Goal: Task Accomplishment & Management: Manage account settings

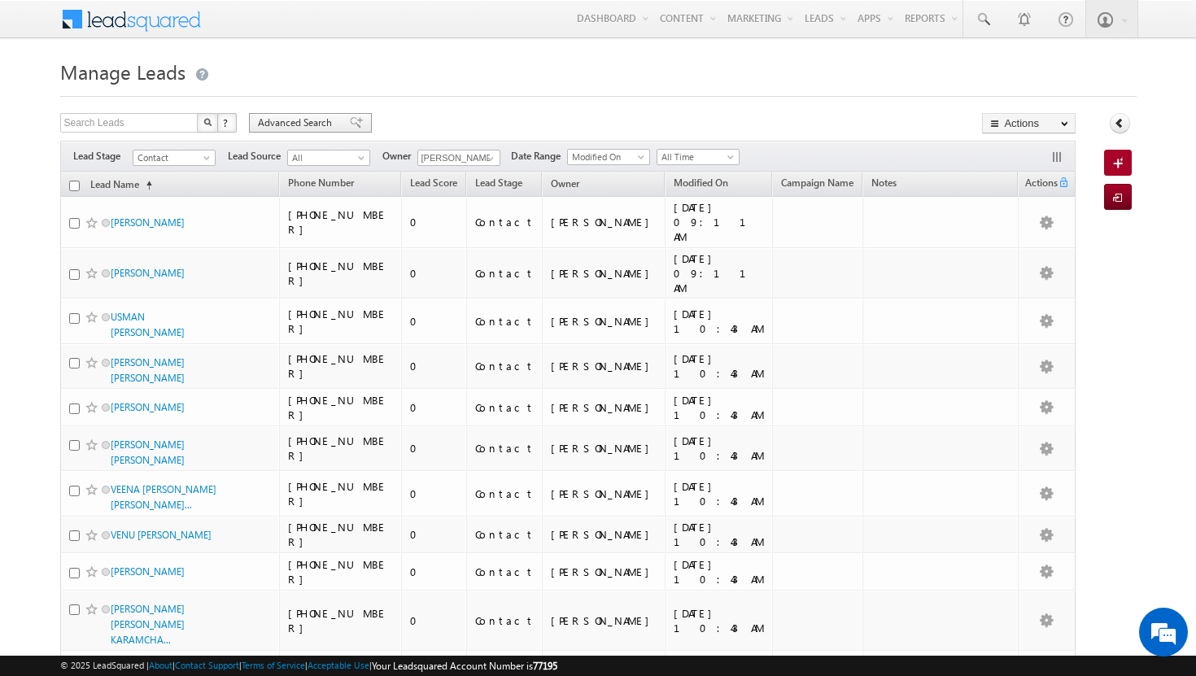
click at [350, 123] on span at bounding box center [356, 122] width 13 height 11
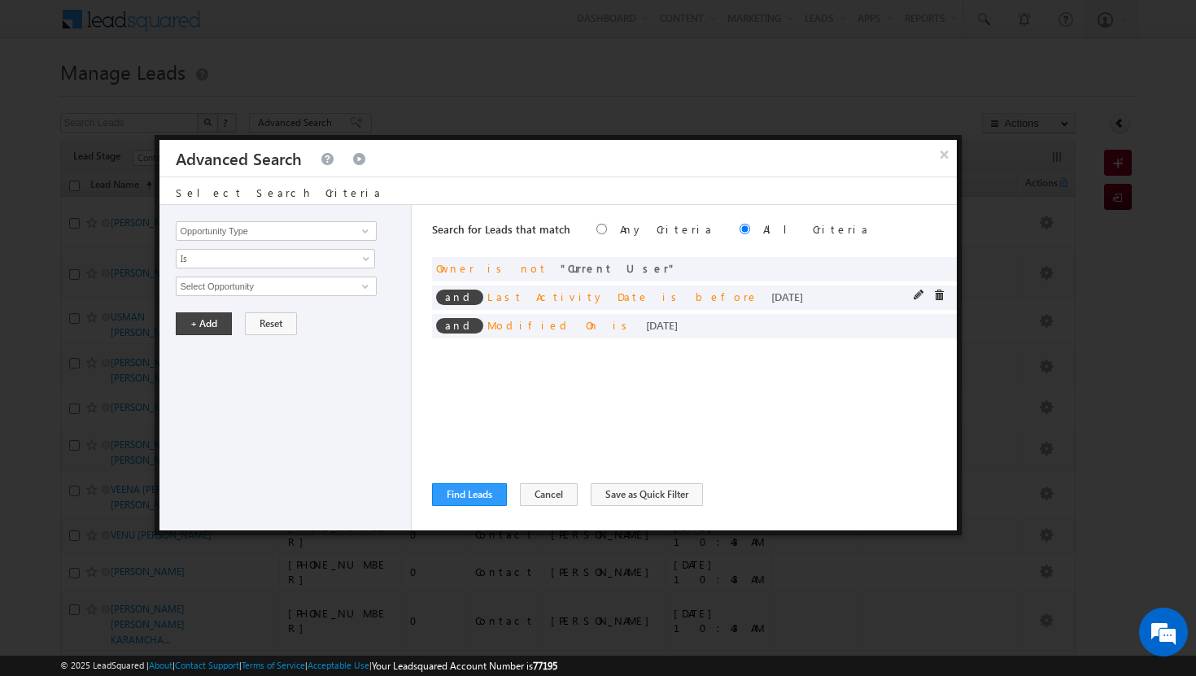
click at [945, 291] on div at bounding box center [932, 297] width 39 height 15
click at [939, 294] on span at bounding box center [938, 295] width 11 height 11
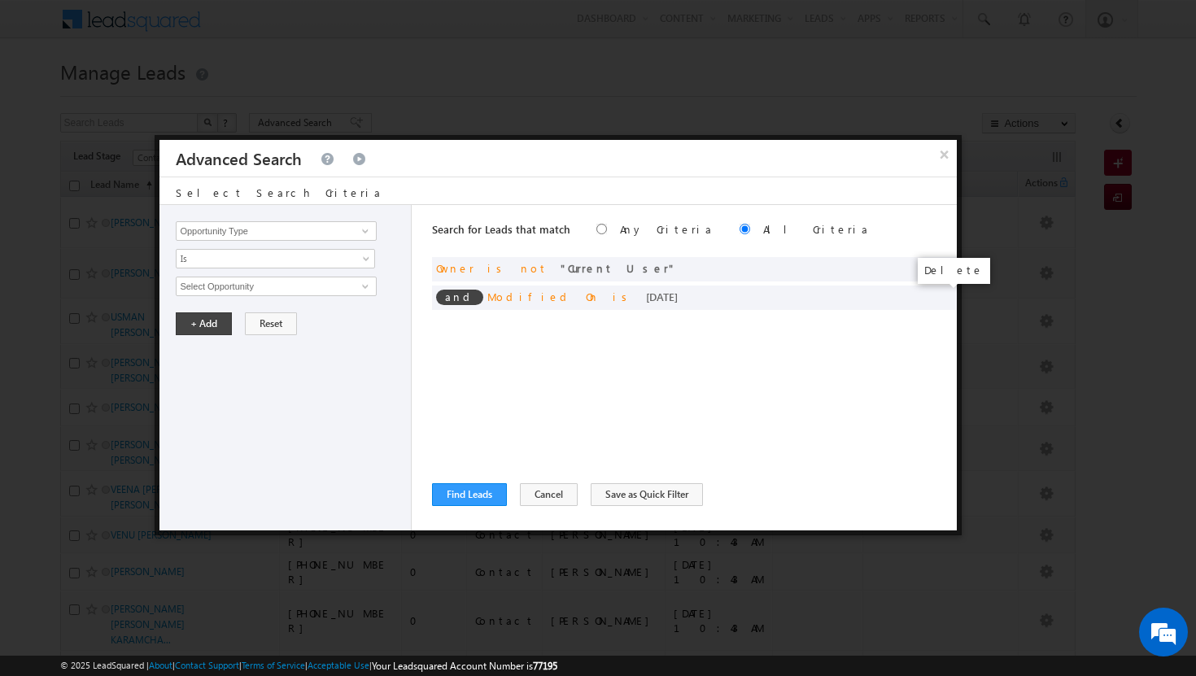
click at [0, 0] on span at bounding box center [0, 0] width 0 height 0
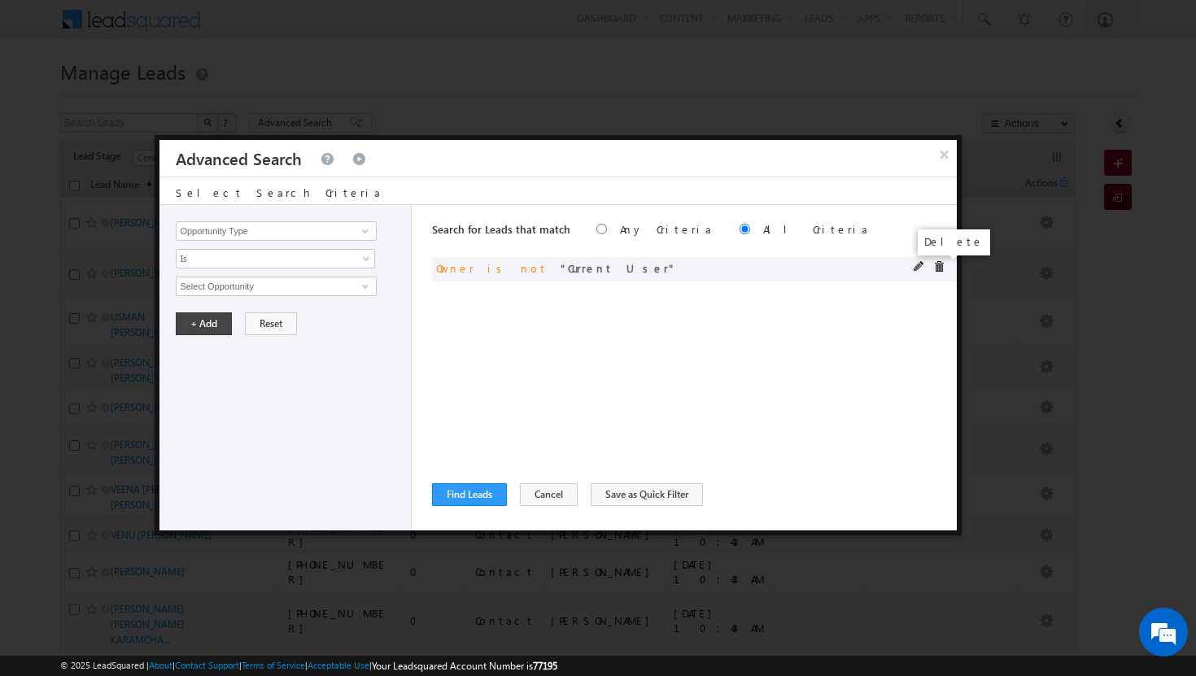
click at [939, 267] on span at bounding box center [938, 266] width 11 height 11
click at [372, 231] on span at bounding box center [365, 231] width 13 height 13
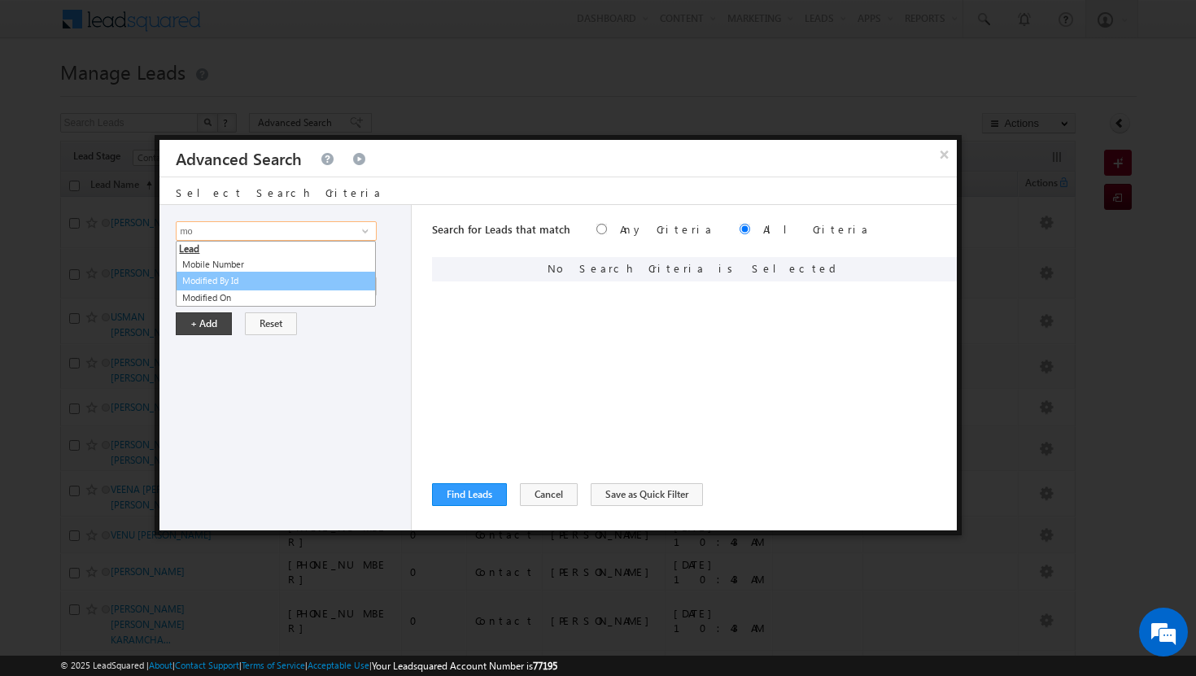
click at [242, 276] on link "Modified By Id" at bounding box center [276, 281] width 200 height 19
click at [321, 234] on input "Modified By Id" at bounding box center [276, 231] width 200 height 20
click at [273, 296] on link "Modified On" at bounding box center [276, 298] width 200 height 19
type input "Modified On"
click at [339, 286] on span "All Time" at bounding box center [265, 286] width 177 height 15
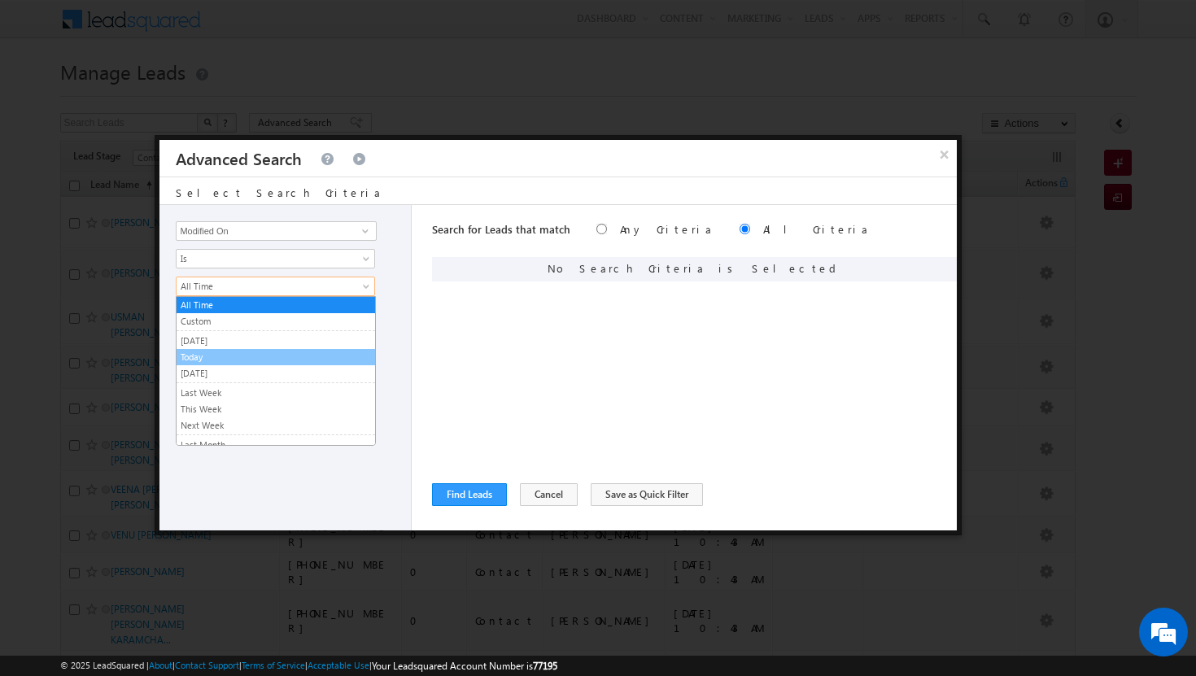
click at [297, 356] on link "Today" at bounding box center [276, 357] width 198 height 15
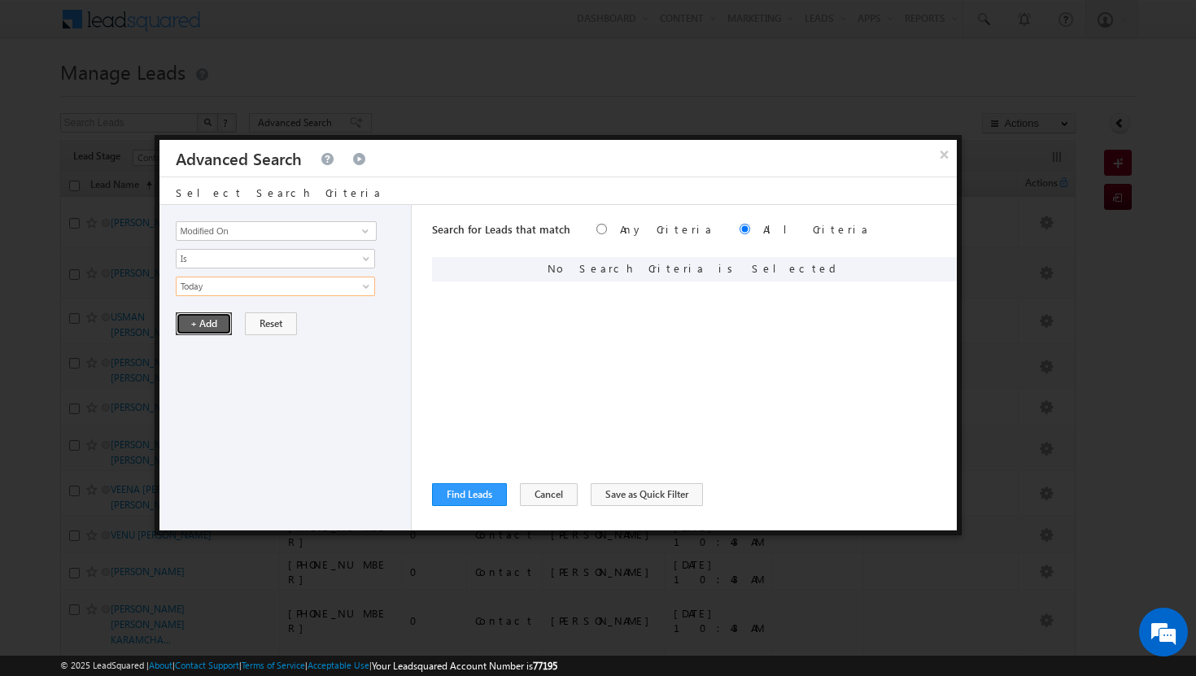
click at [201, 320] on button "+ Add" at bounding box center [204, 323] width 56 height 23
click at [368, 229] on span at bounding box center [365, 231] width 13 height 13
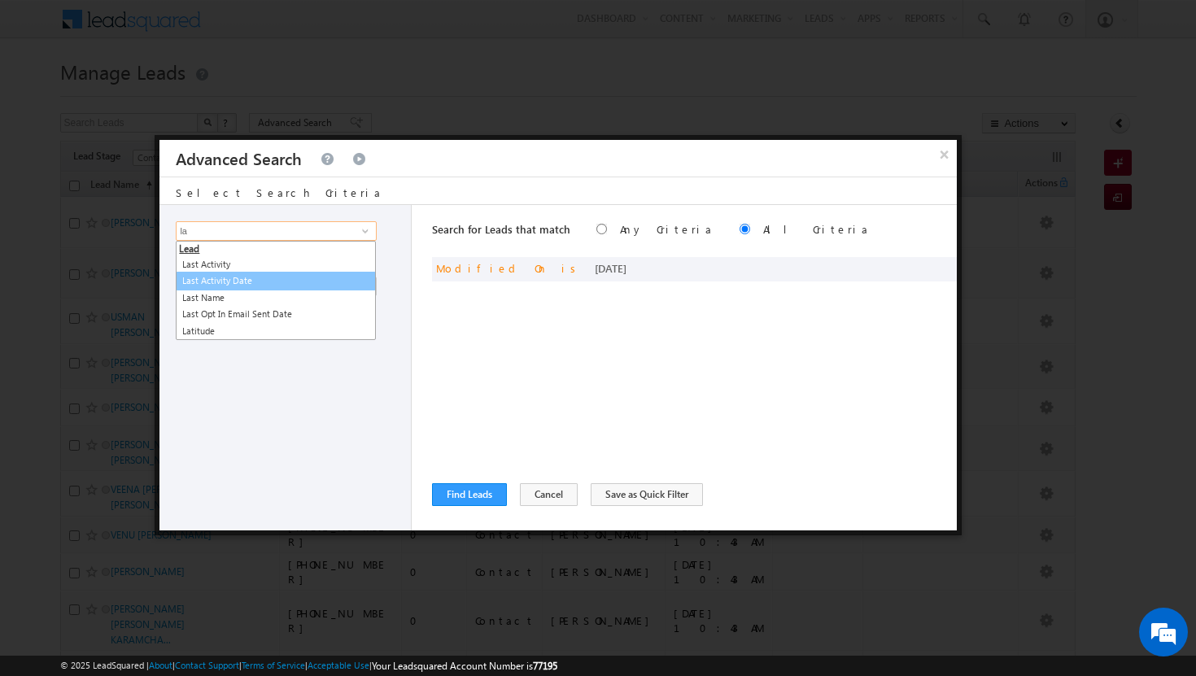
click at [274, 277] on link "Last Activity Date" at bounding box center [276, 281] width 200 height 19
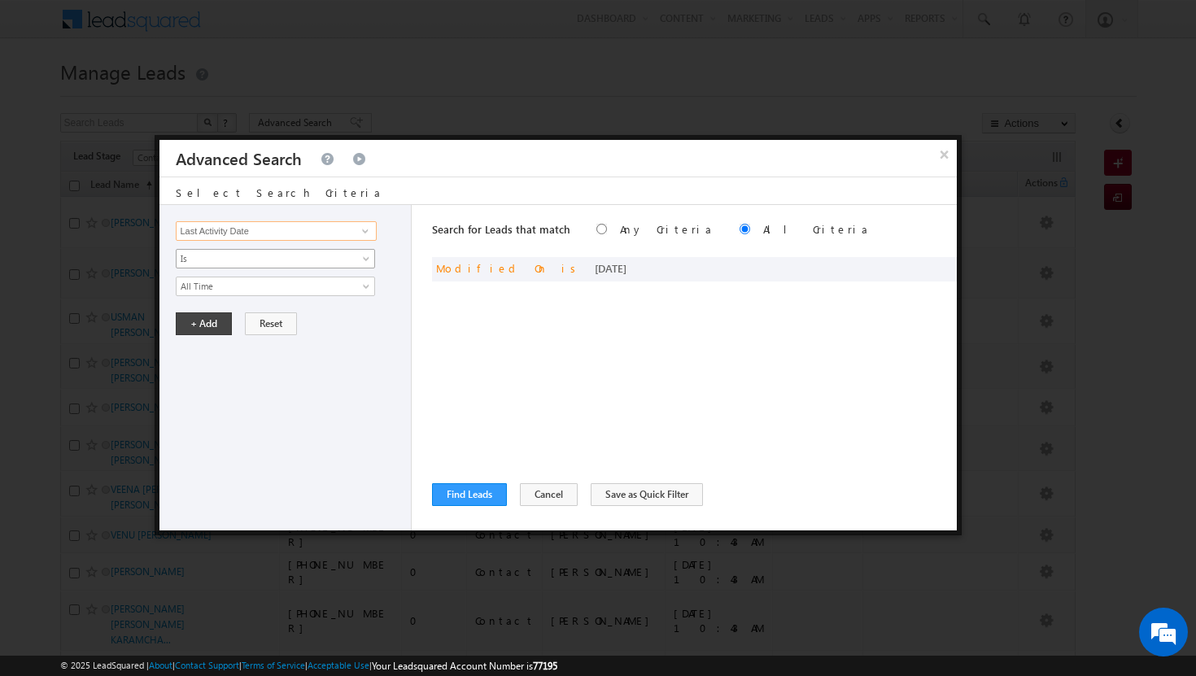
type input "Last Activity Date"
click at [316, 265] on span "Is" at bounding box center [265, 258] width 177 height 15
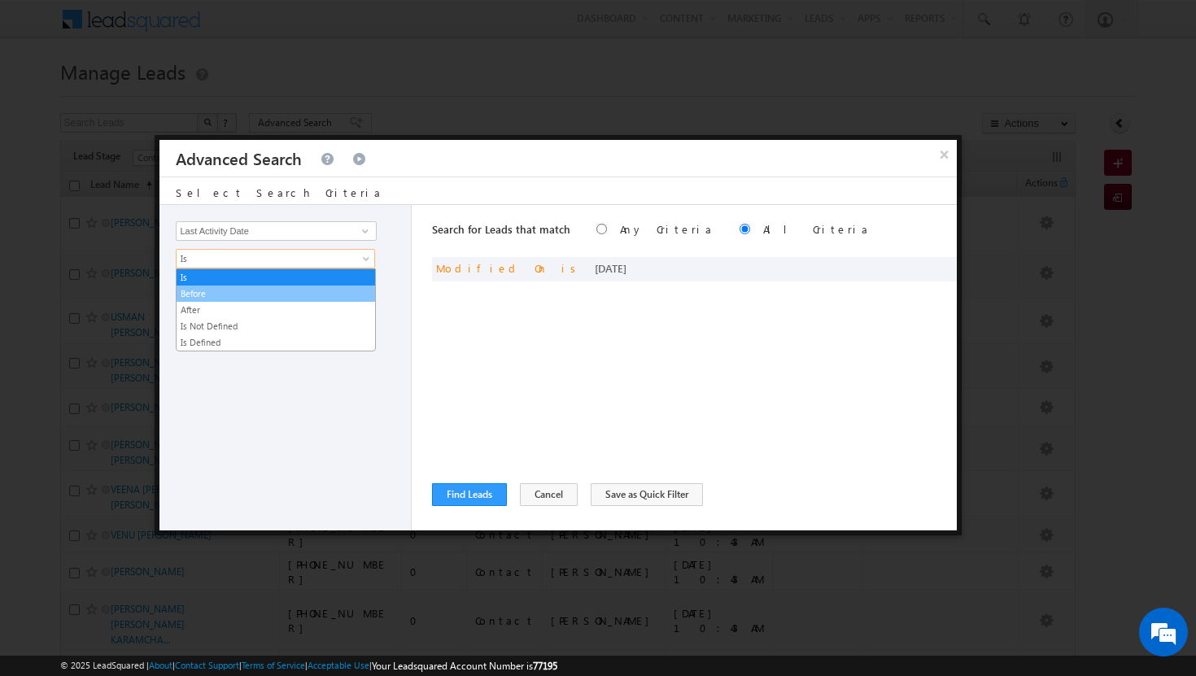
click at [299, 297] on link "Before" at bounding box center [276, 293] width 198 height 15
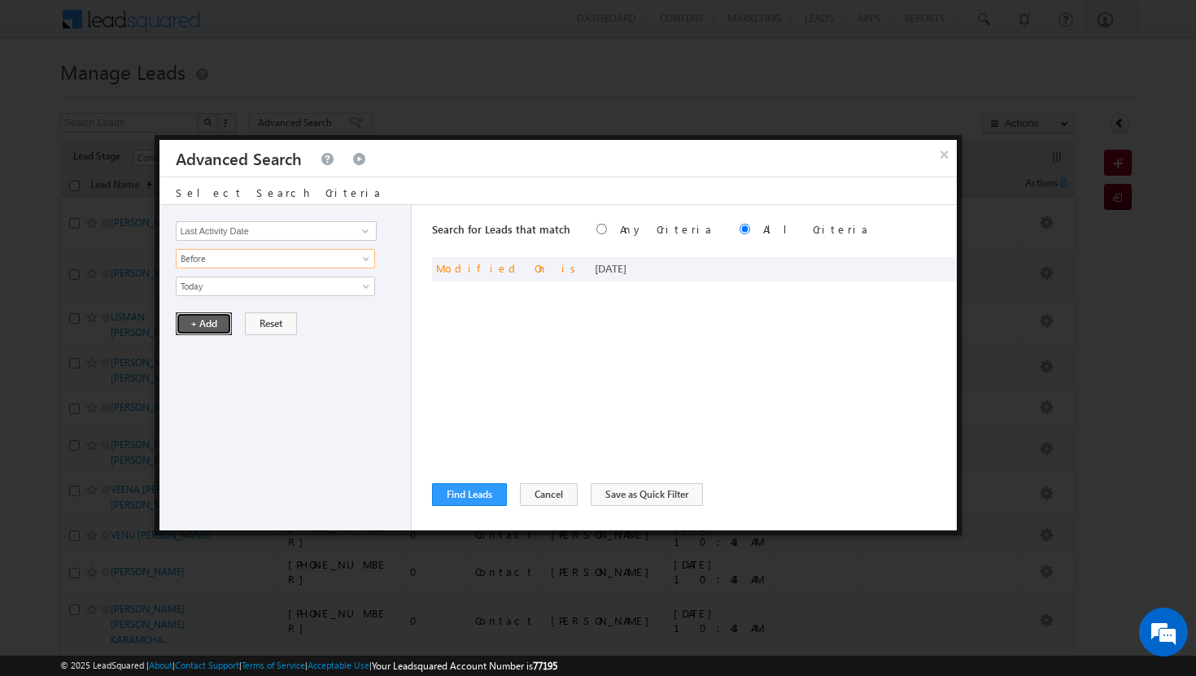
click at [219, 320] on button "+ Add" at bounding box center [204, 323] width 56 height 23
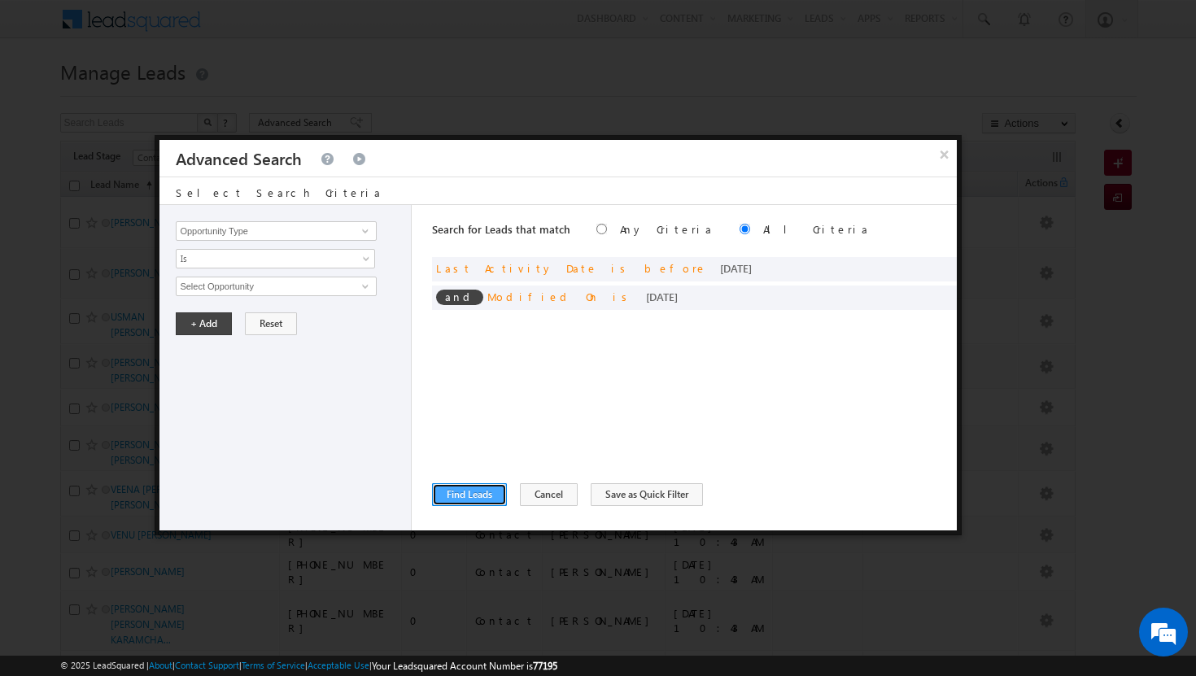
click at [447, 492] on button "Find Leads" at bounding box center [469, 494] width 75 height 23
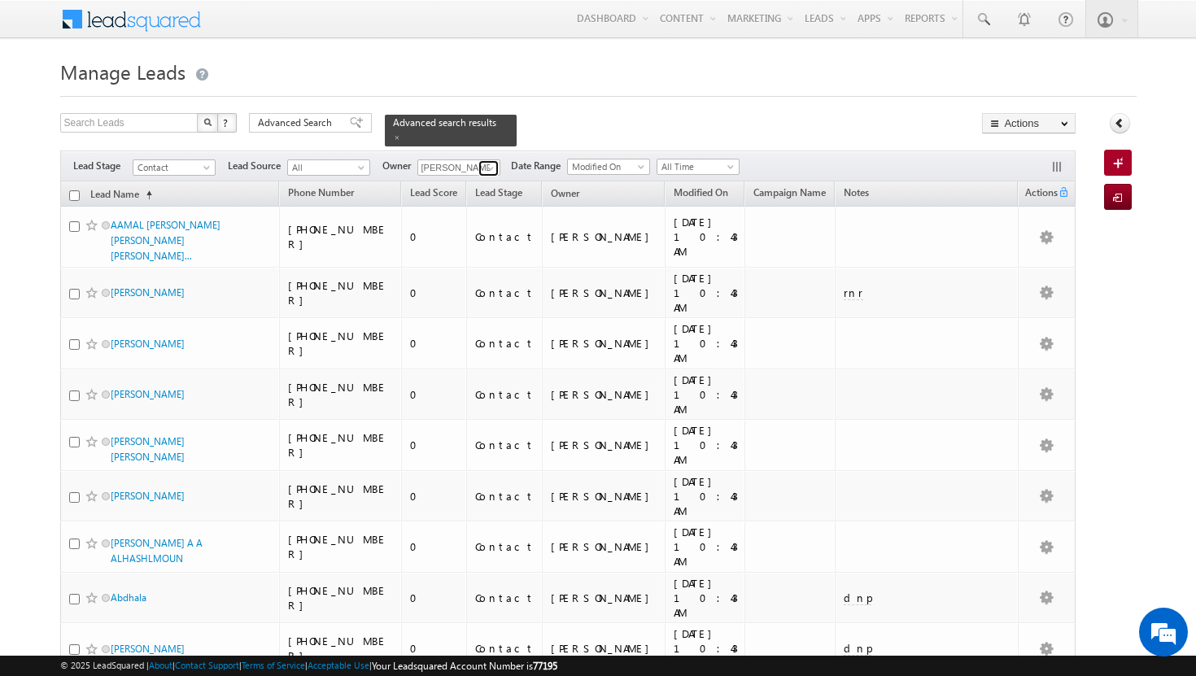
click at [488, 162] on span at bounding box center [490, 168] width 13 height 13
click at [460, 180] on link "[PERSON_NAME] [PERSON_NAME][EMAIL_ADDRESS][DOMAIN_NAME]" at bounding box center [498, 191] width 163 height 31
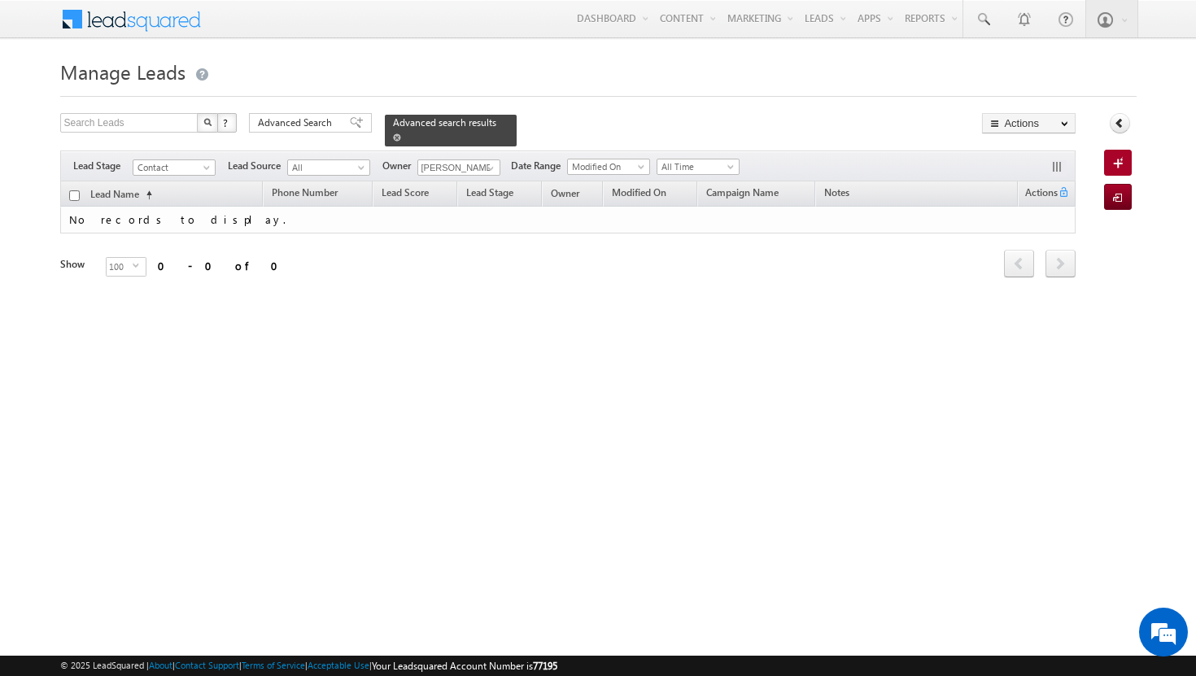
click at [401, 133] on span at bounding box center [397, 137] width 8 height 8
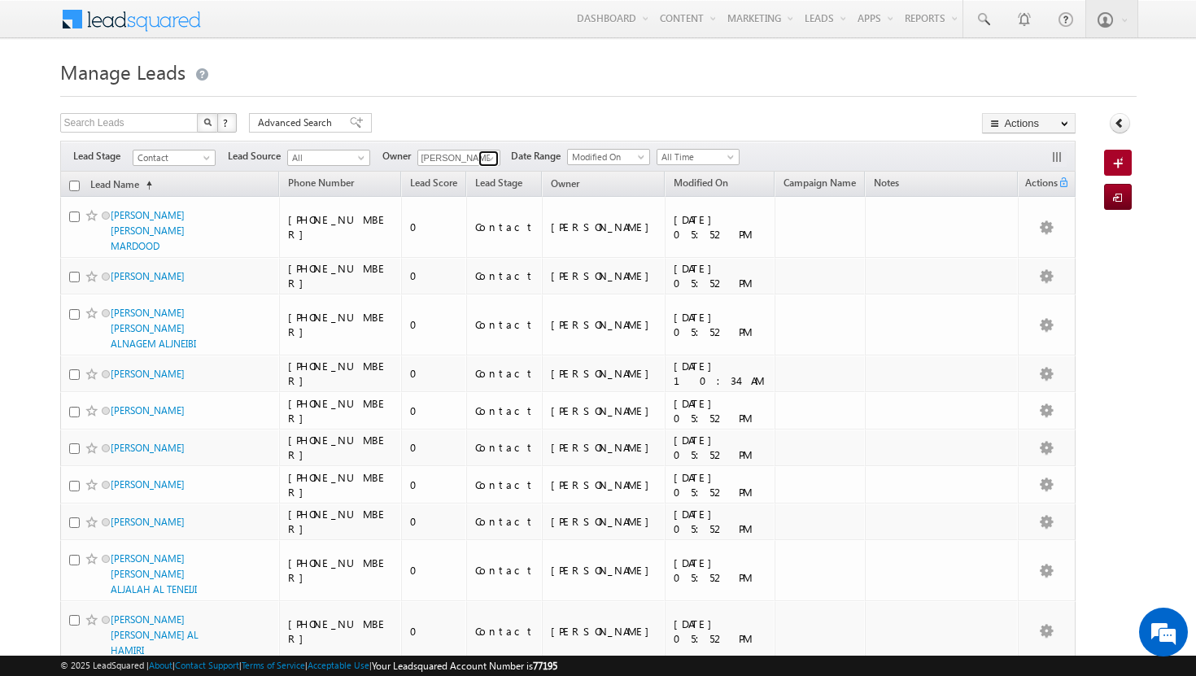
click at [493, 155] on span at bounding box center [490, 158] width 13 height 13
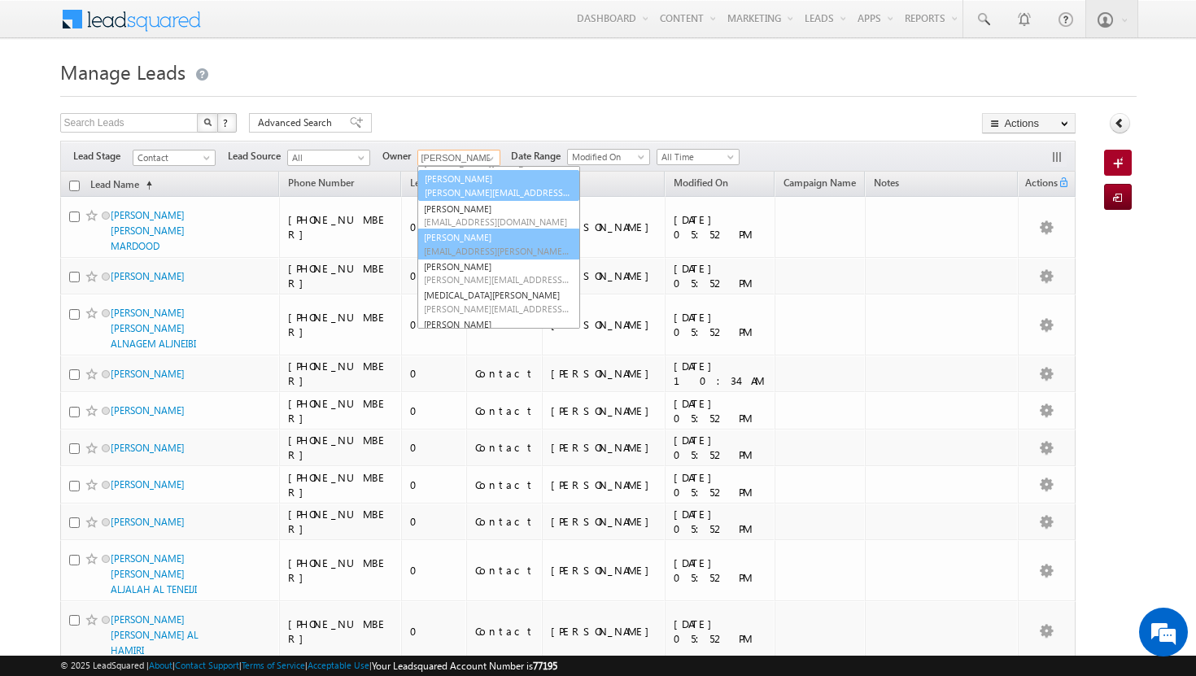
scroll to position [117, 0]
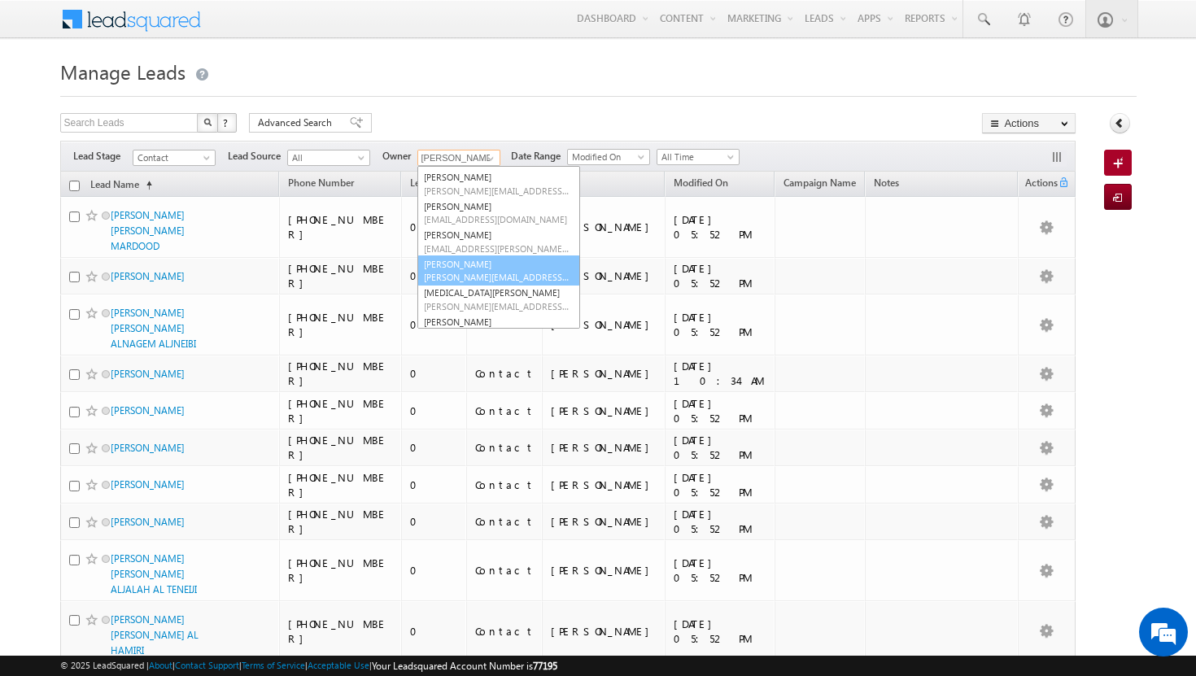
click at [478, 268] on link "[PERSON_NAME] [PERSON_NAME][EMAIL_ADDRESS][PERSON_NAME][DOMAIN_NAME]" at bounding box center [498, 270] width 163 height 31
type input "[PERSON_NAME]"
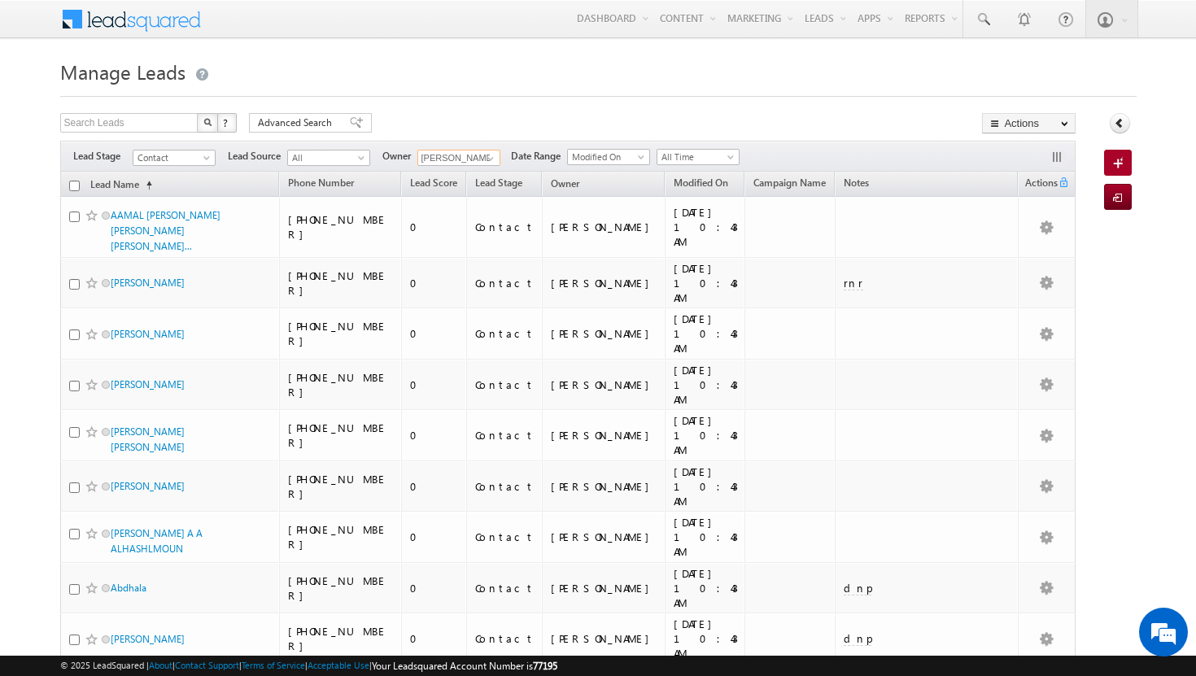
click at [72, 184] on input "checkbox" at bounding box center [74, 186] width 11 height 11
checkbox input "true"
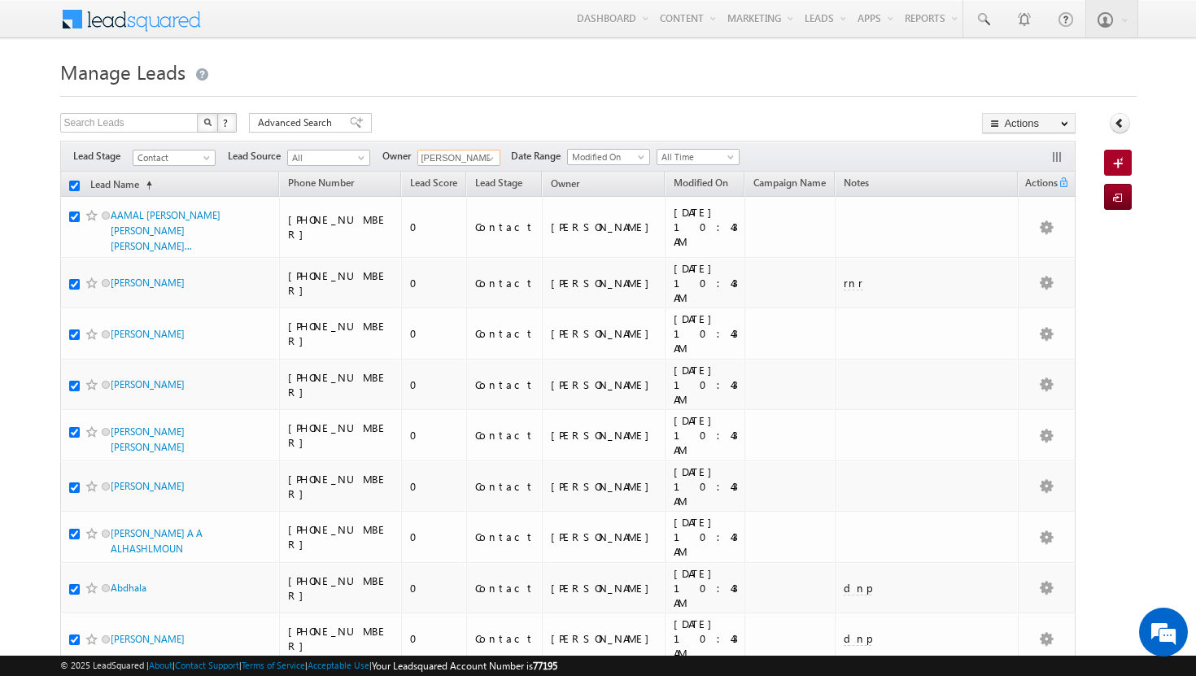
checkbox input "true"
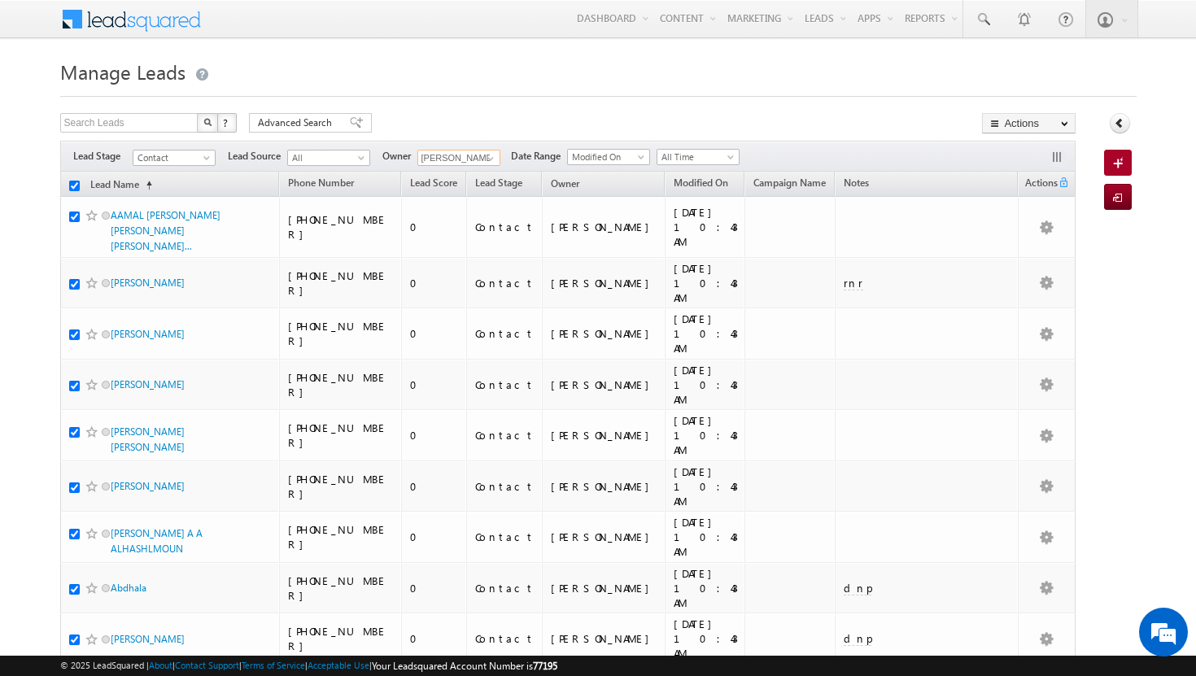
checkbox input "true"
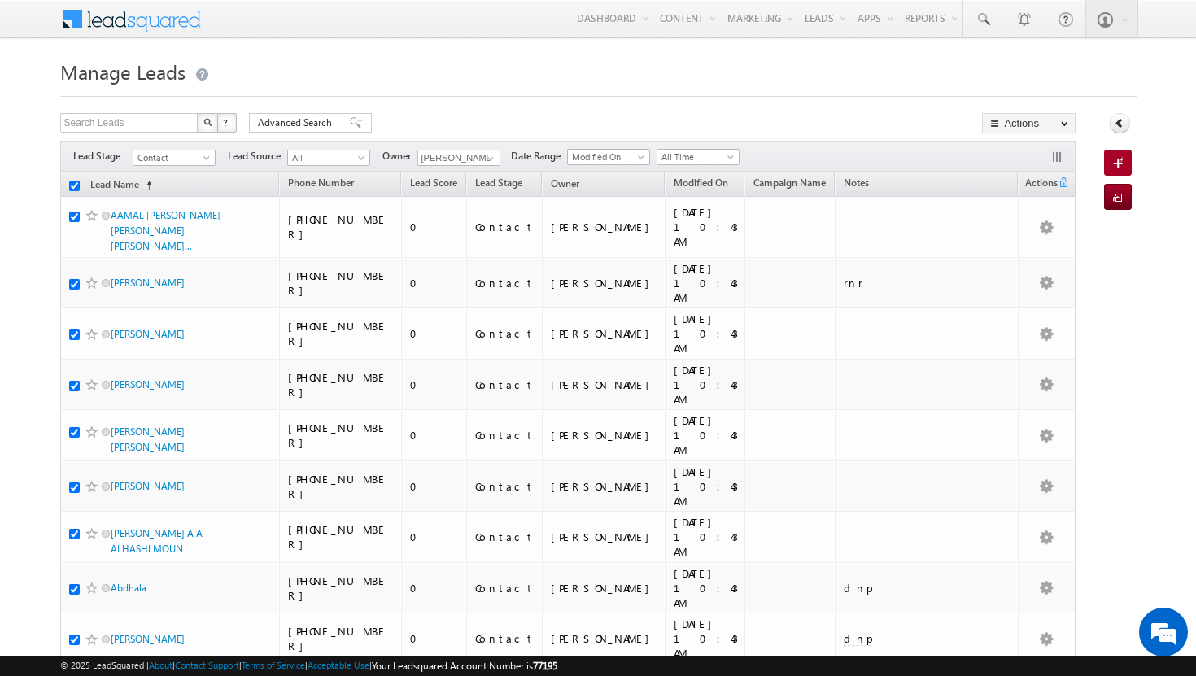
checkbox input "true"
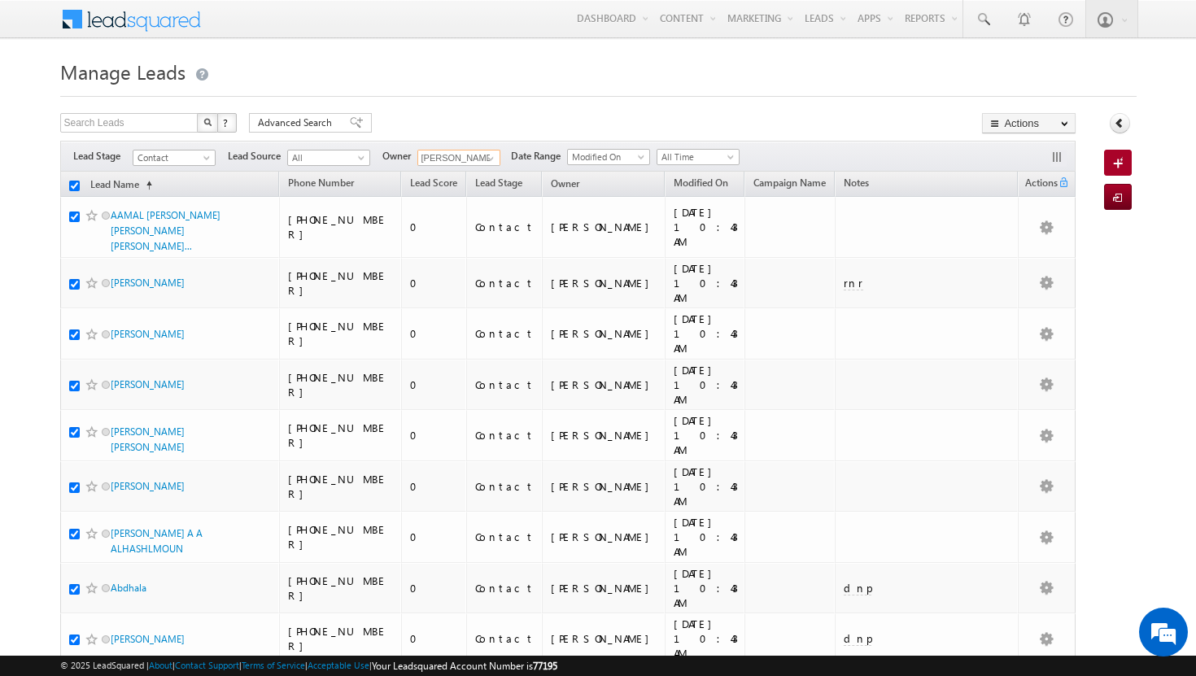
checkbox input "true"
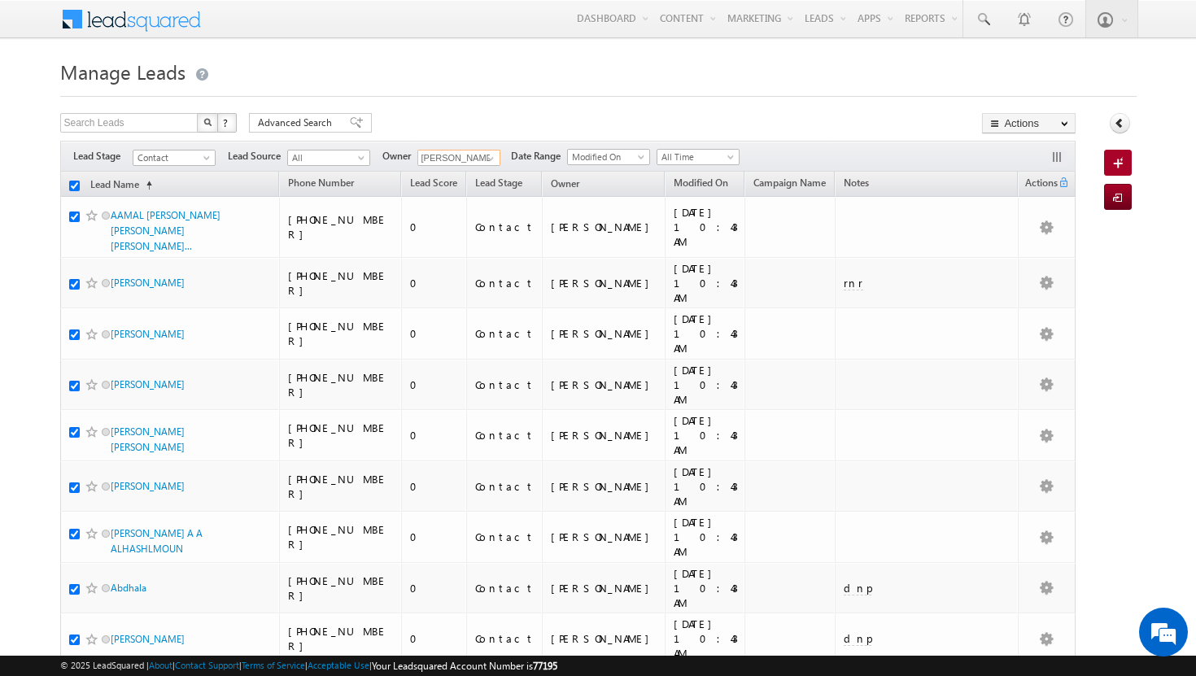
checkbox input "true"
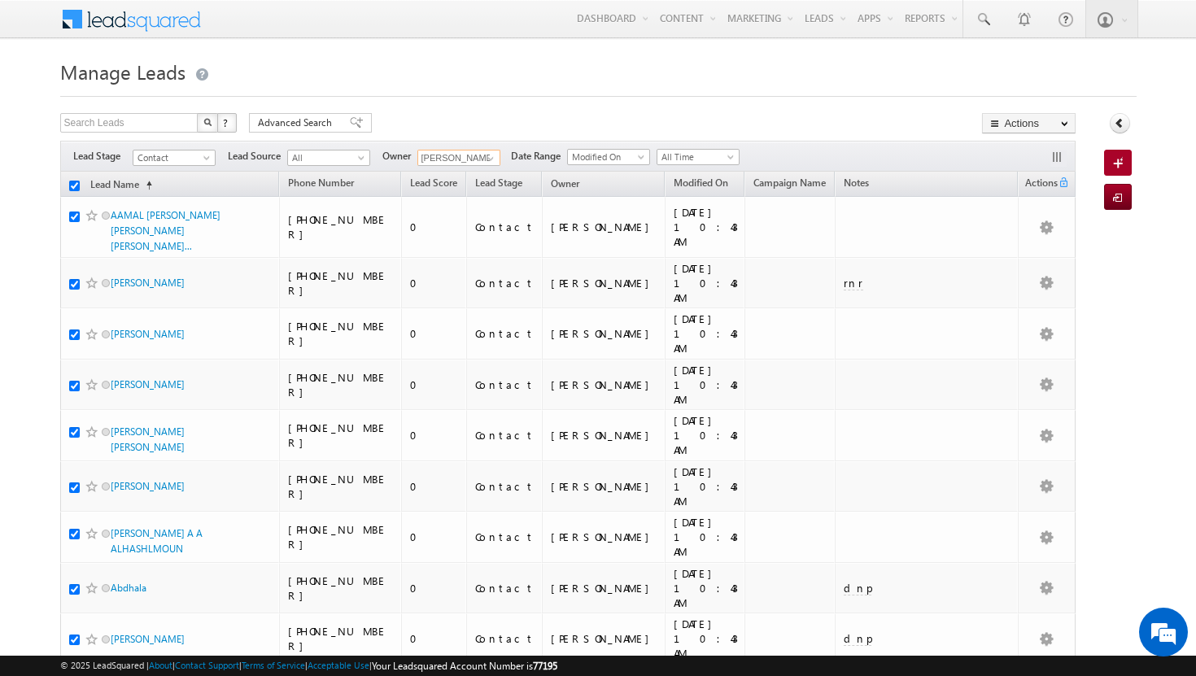
checkbox input "true"
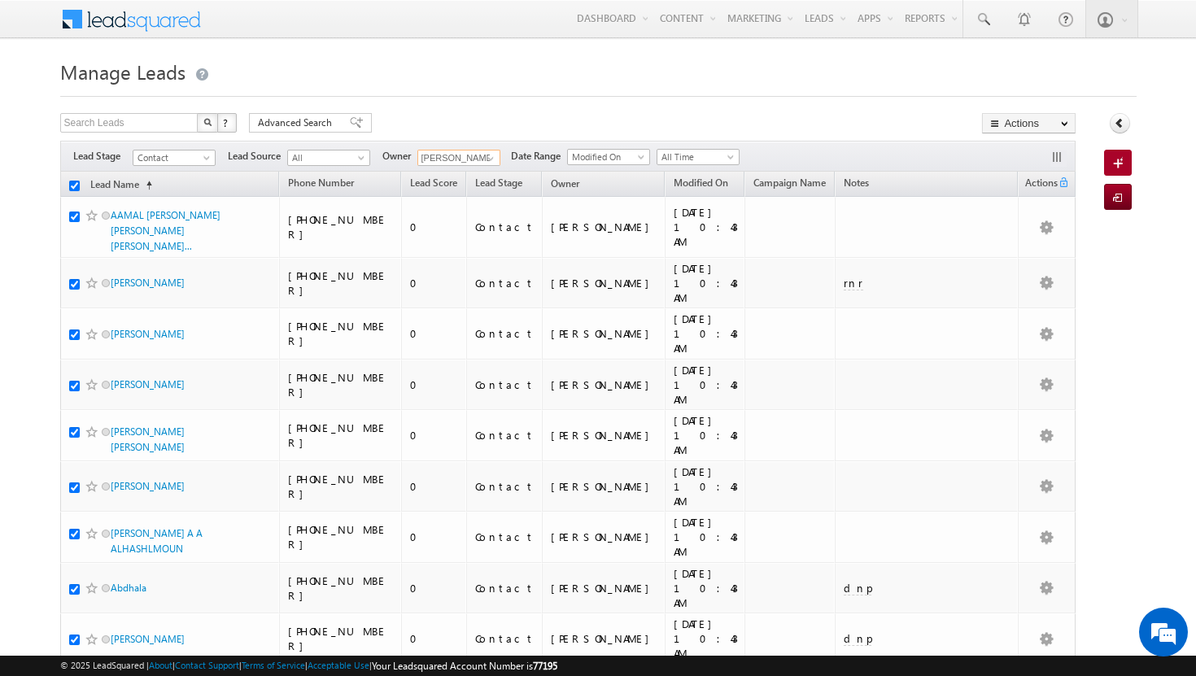
checkbox input "true"
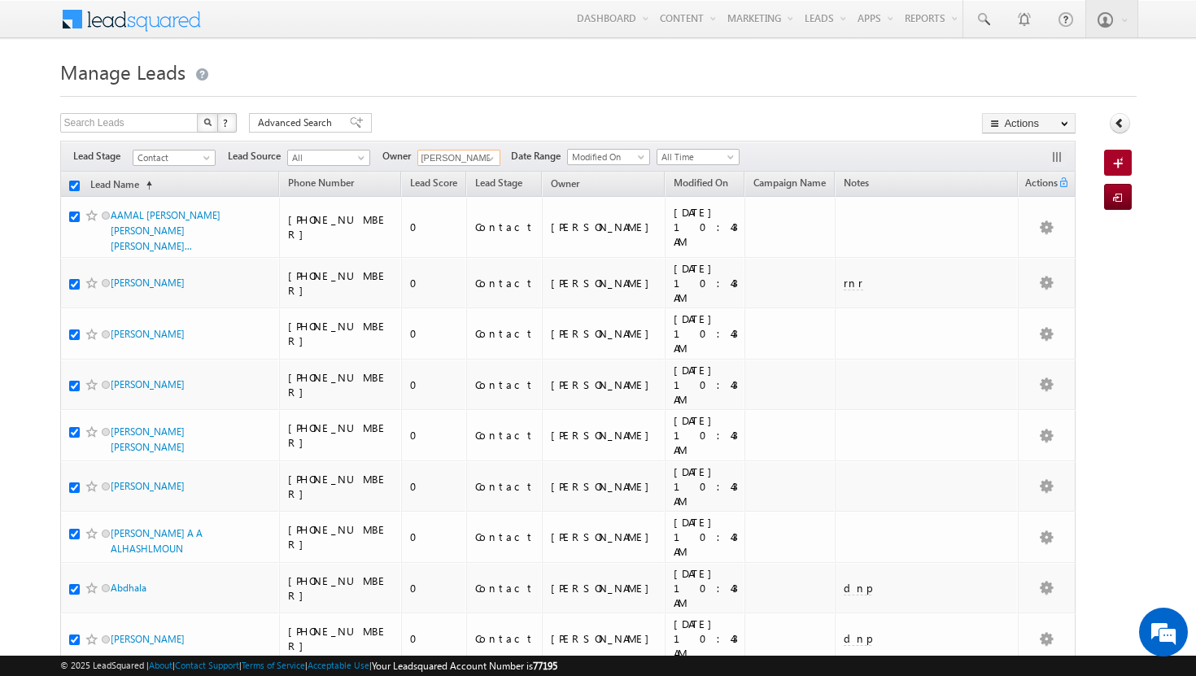
checkbox input "true"
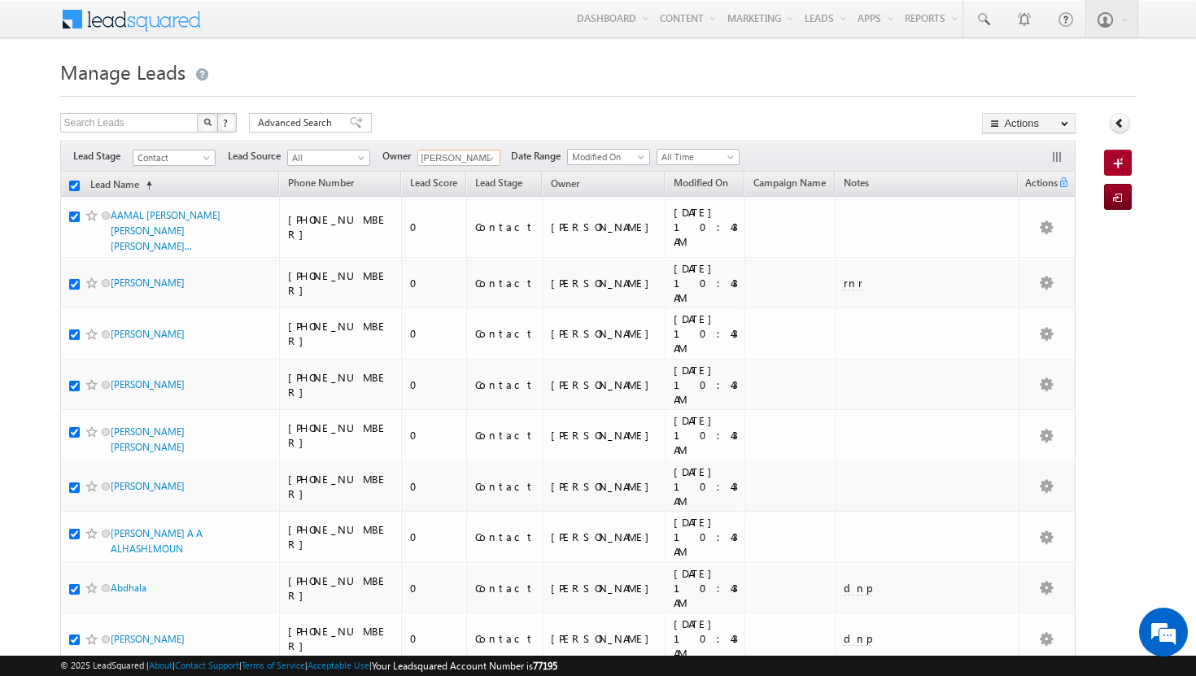
checkbox input "true"
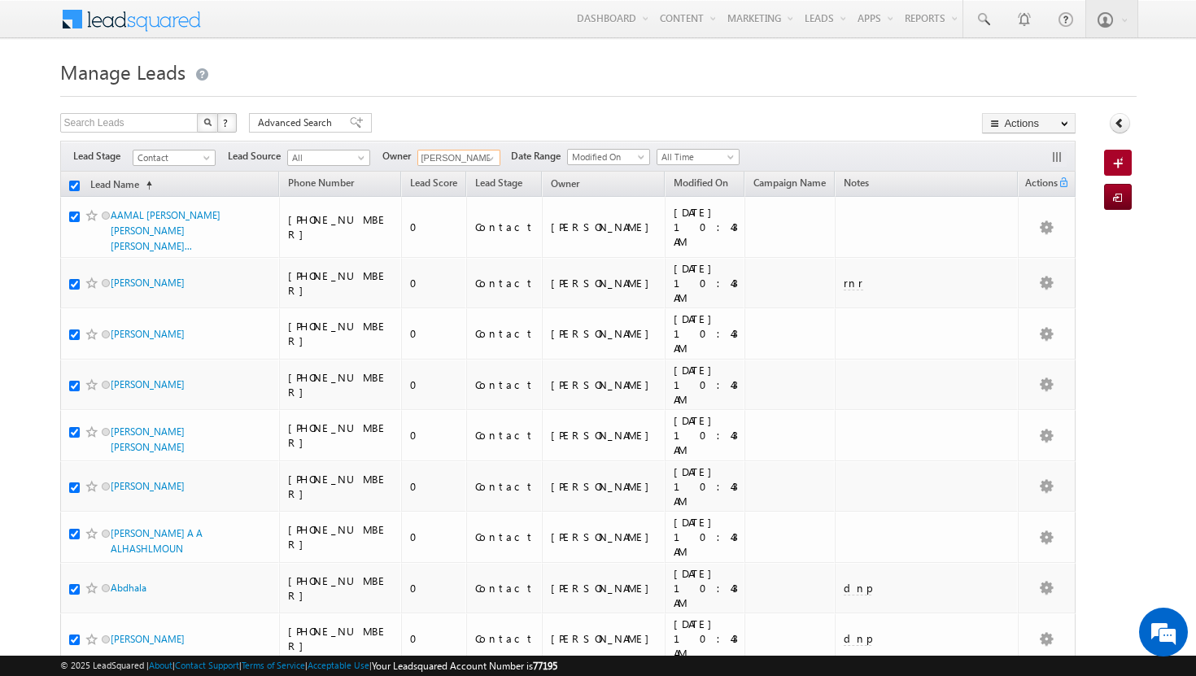
checkbox input "true"
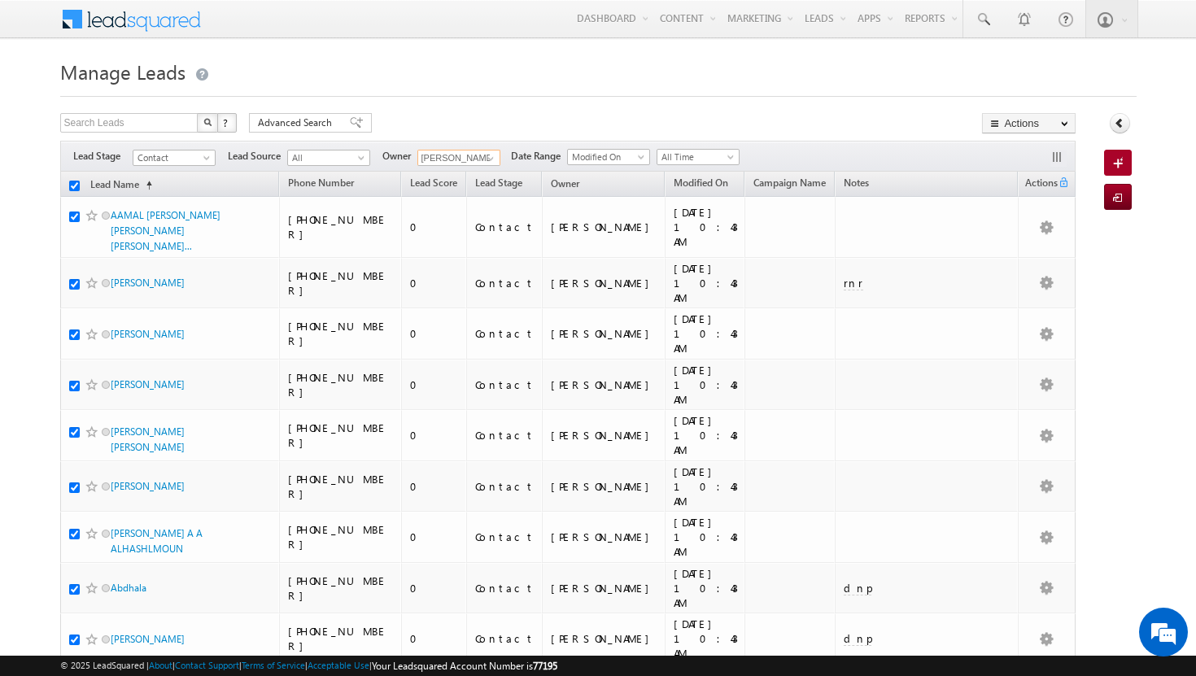
checkbox input "true"
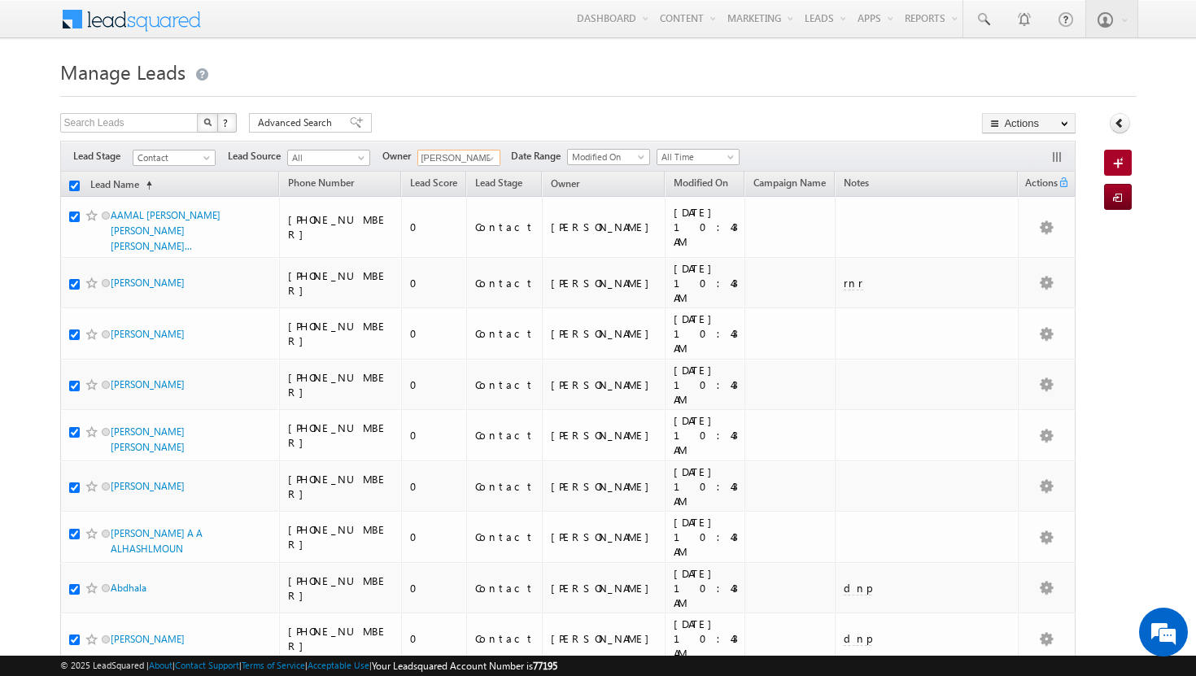
checkbox input "true"
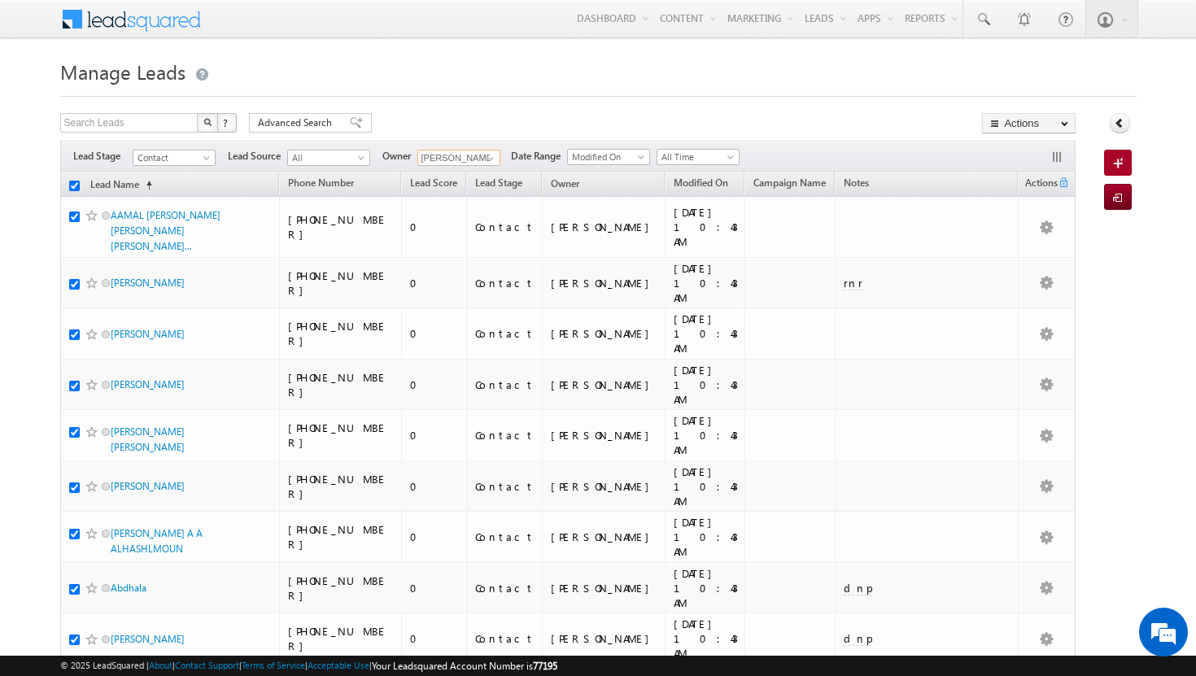
checkbox input "true"
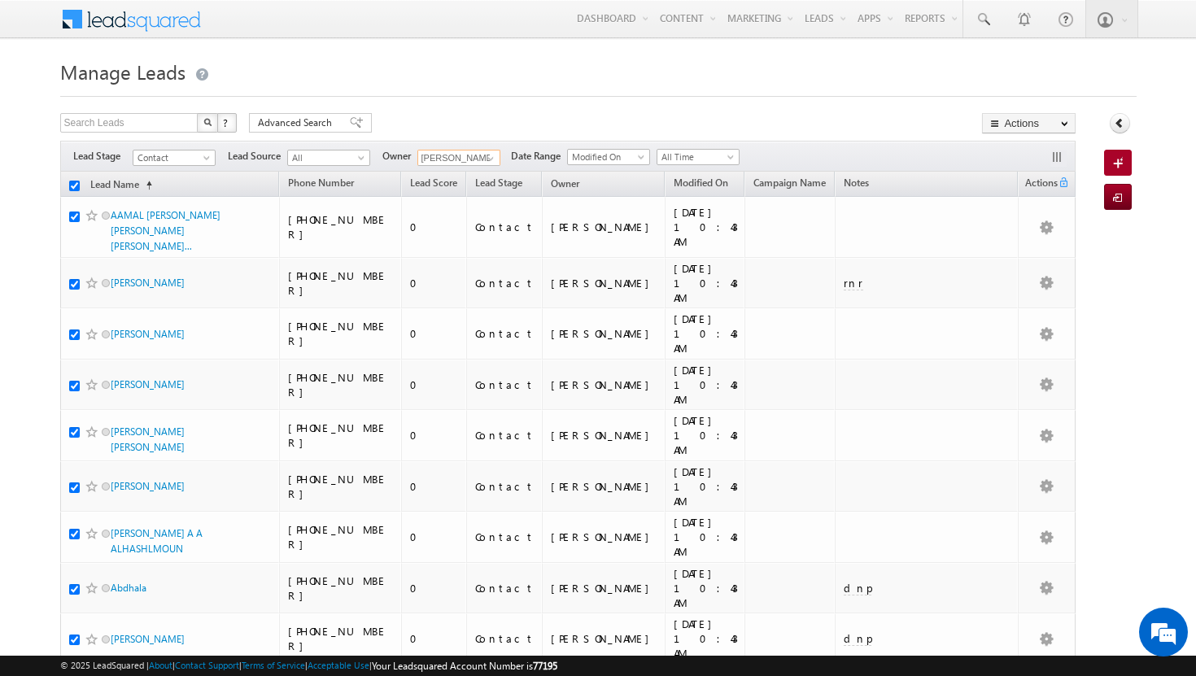
checkbox input "true"
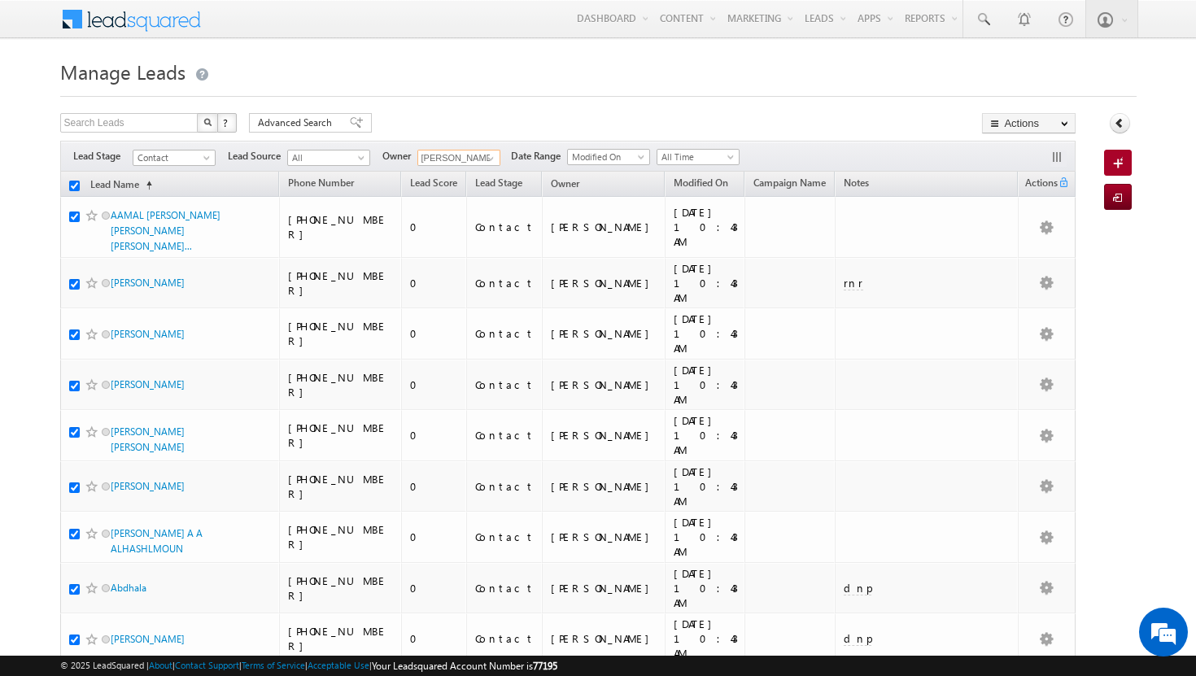
checkbox input "true"
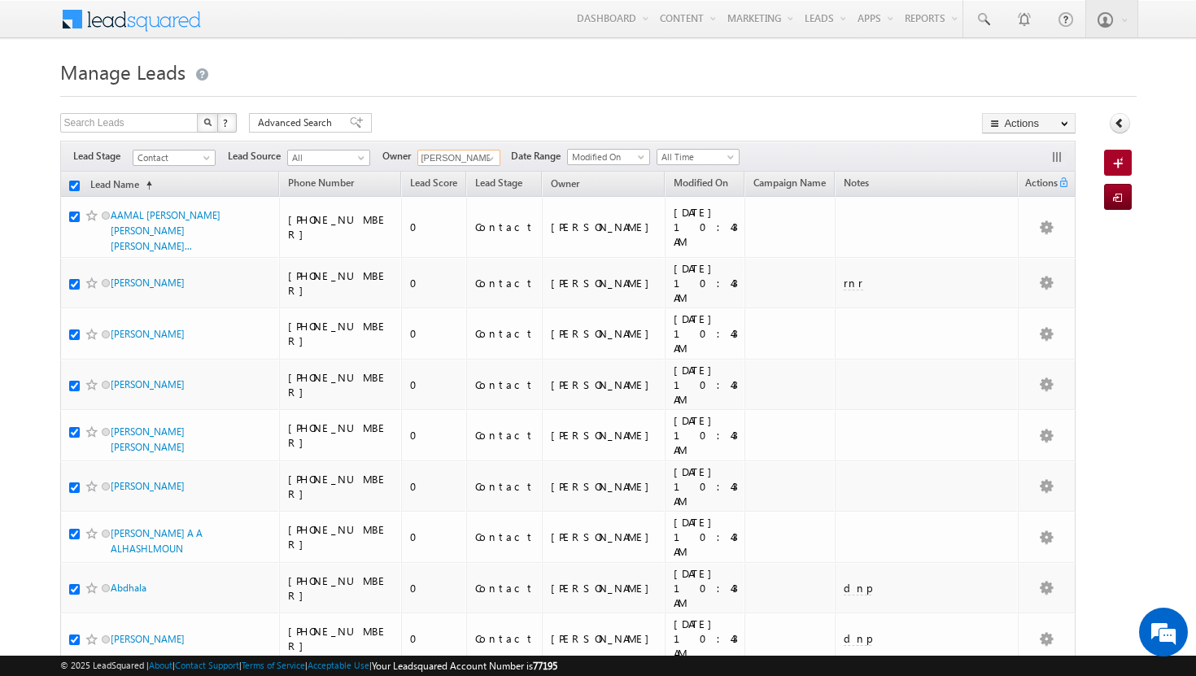
checkbox input "true"
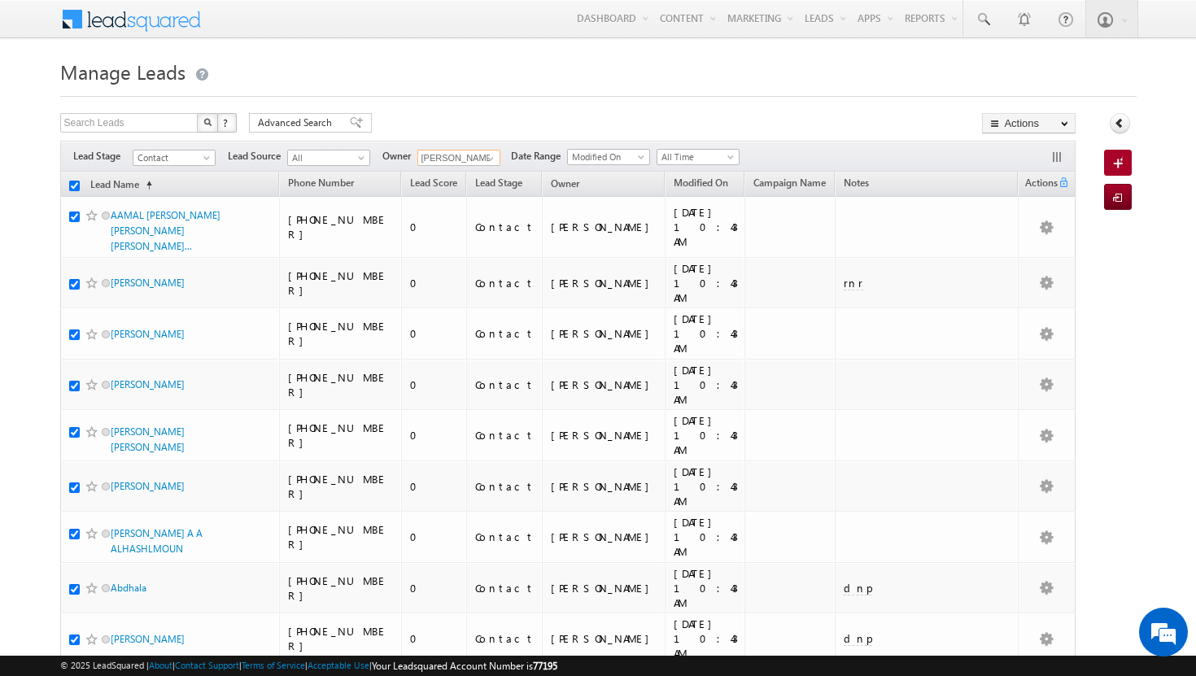
checkbox input "true"
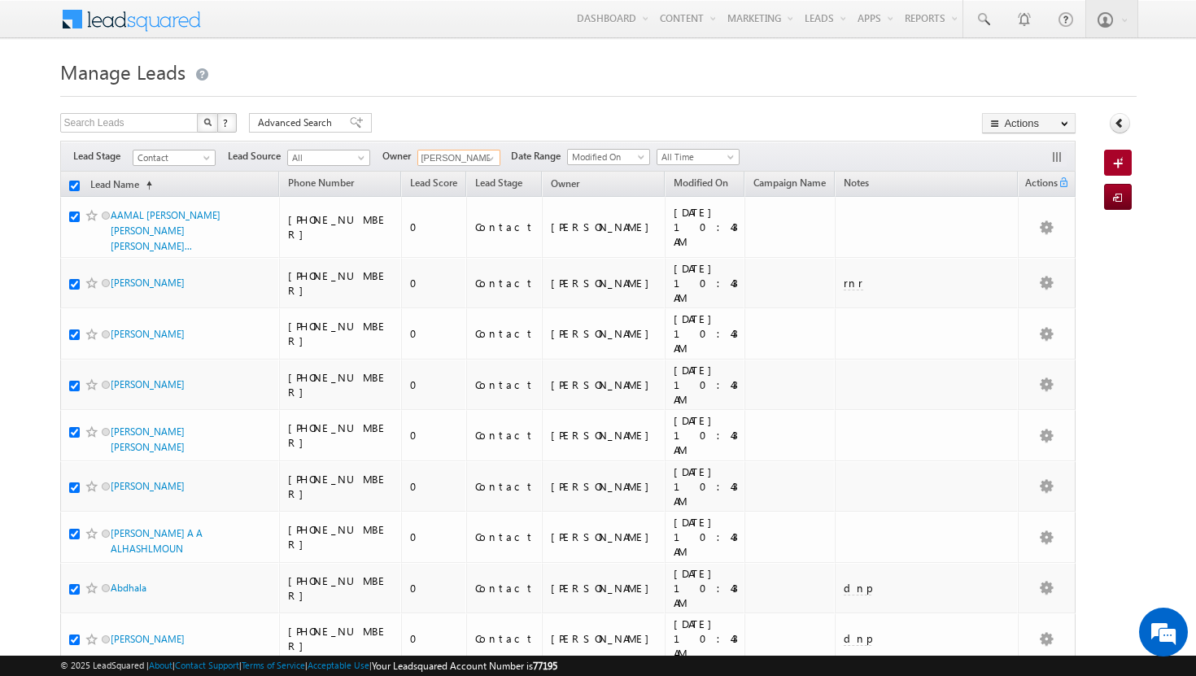
checkbox input "true"
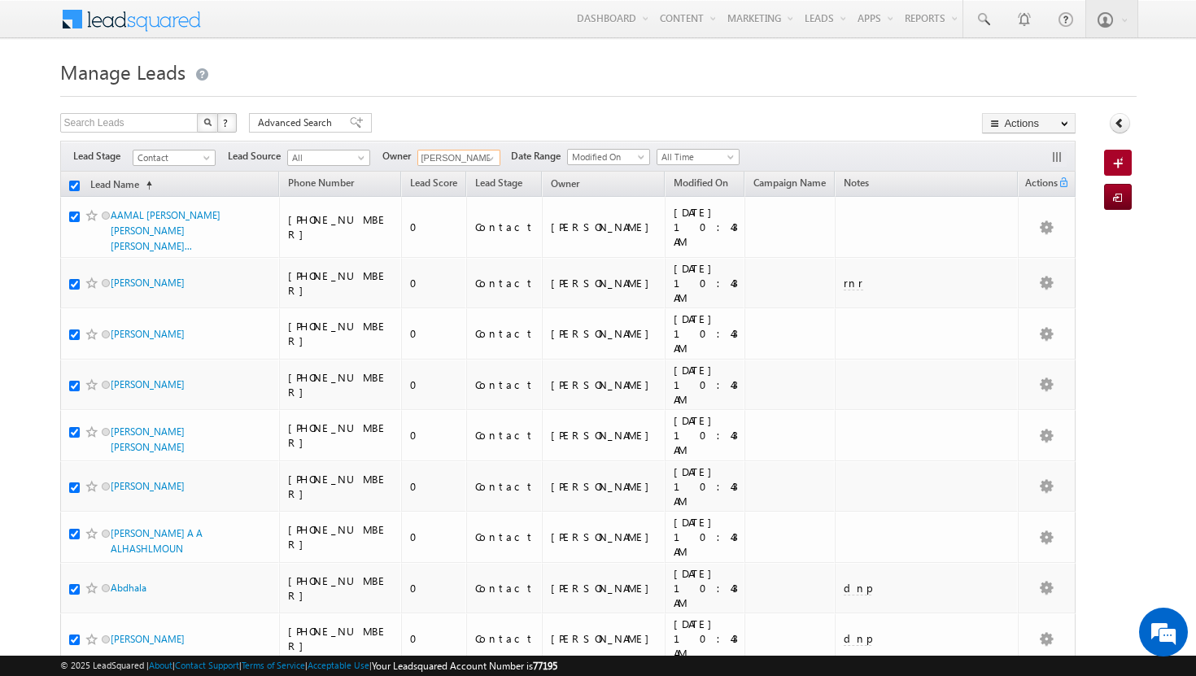
checkbox input "true"
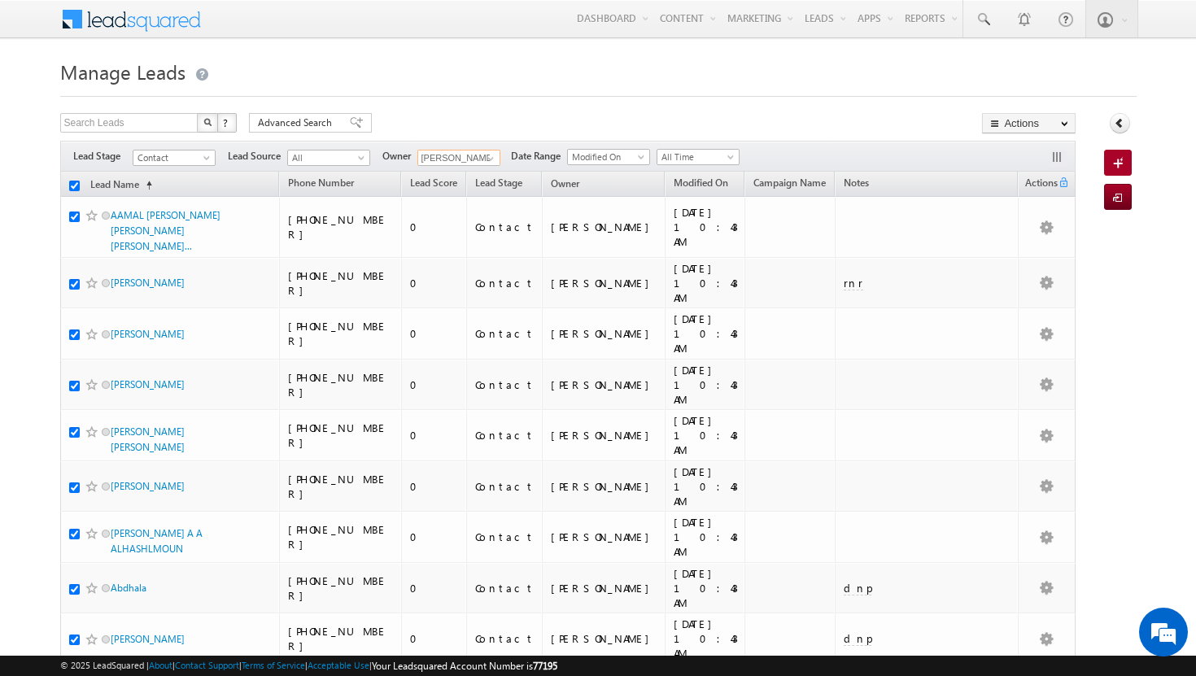
checkbox input "true"
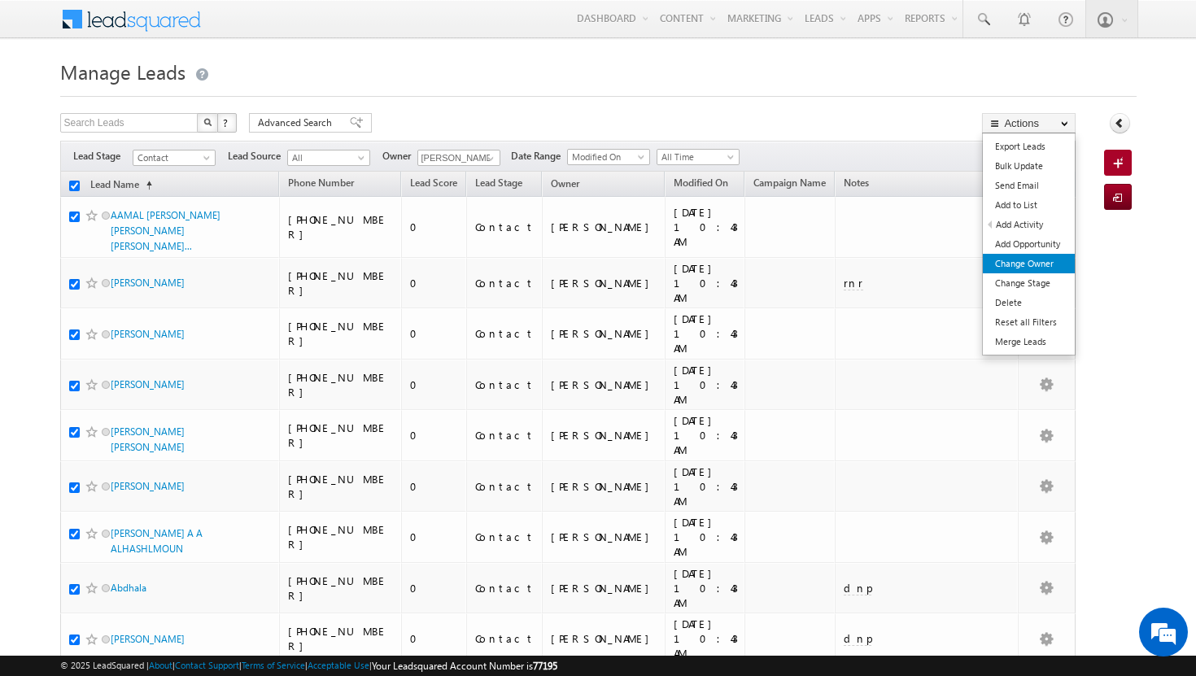
click at [1023, 271] on link "Change Owner" at bounding box center [1029, 264] width 92 height 20
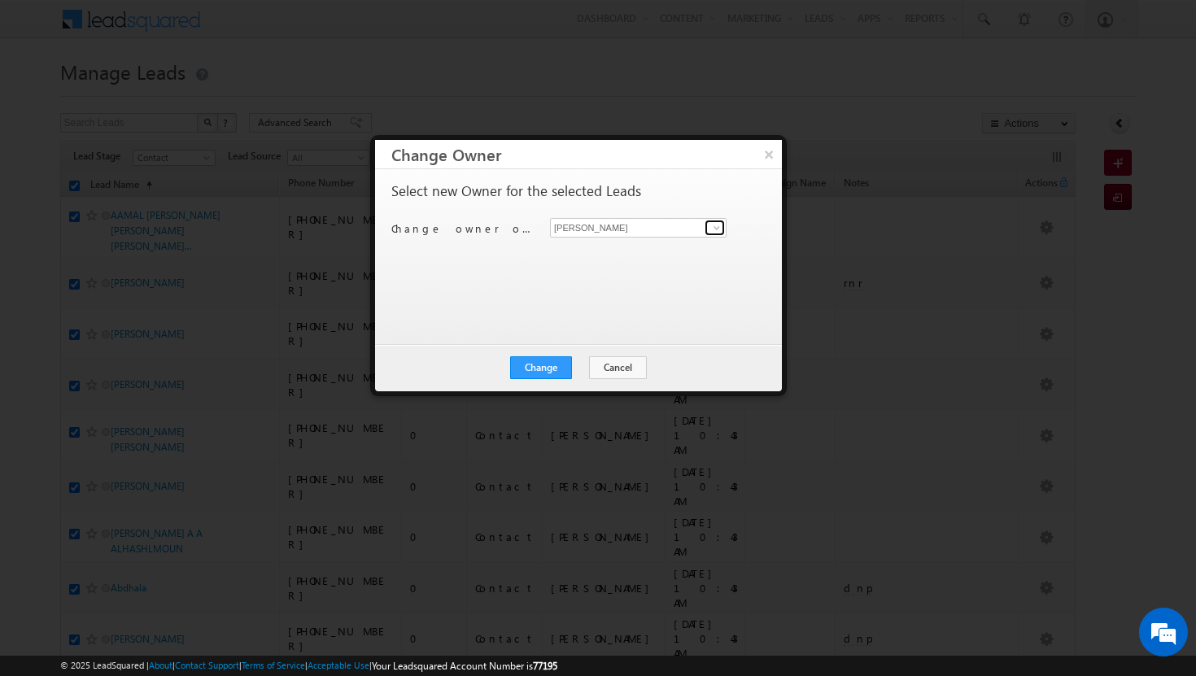
click at [720, 225] on span at bounding box center [716, 227] width 13 height 13
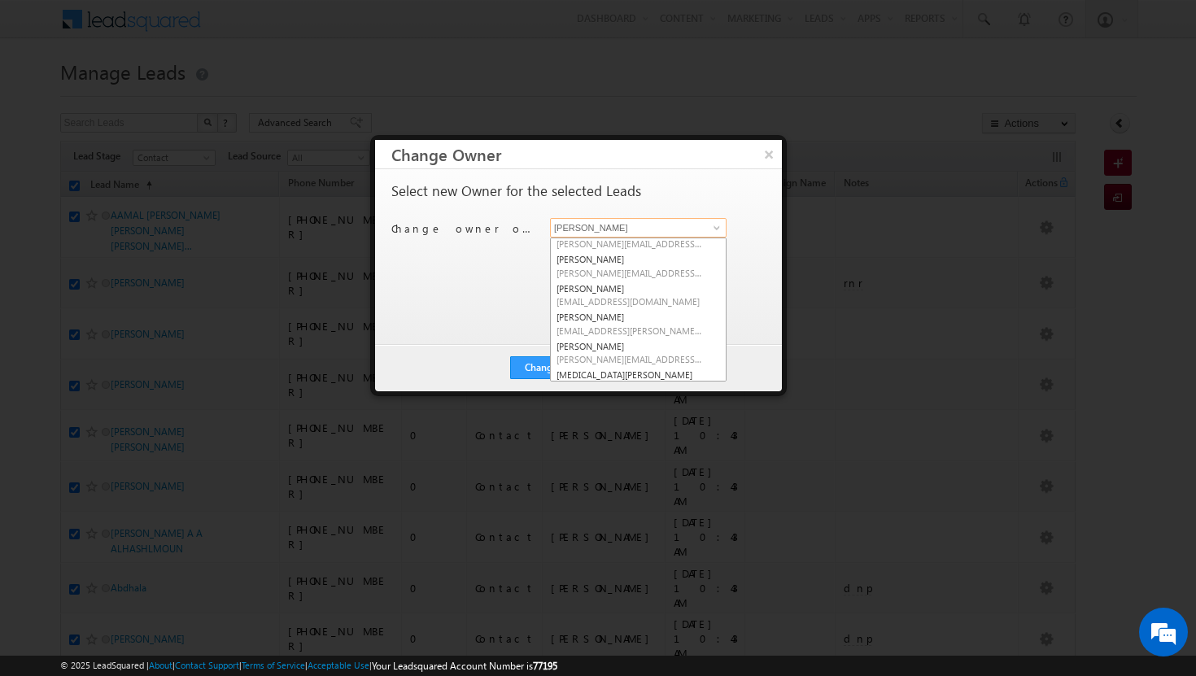
scroll to position [77, 0]
click at [638, 284] on link "[PERSON_NAME] [PERSON_NAME][EMAIL_ADDRESS][DOMAIN_NAME]" at bounding box center [638, 291] width 177 height 31
type input "[PERSON_NAME]"
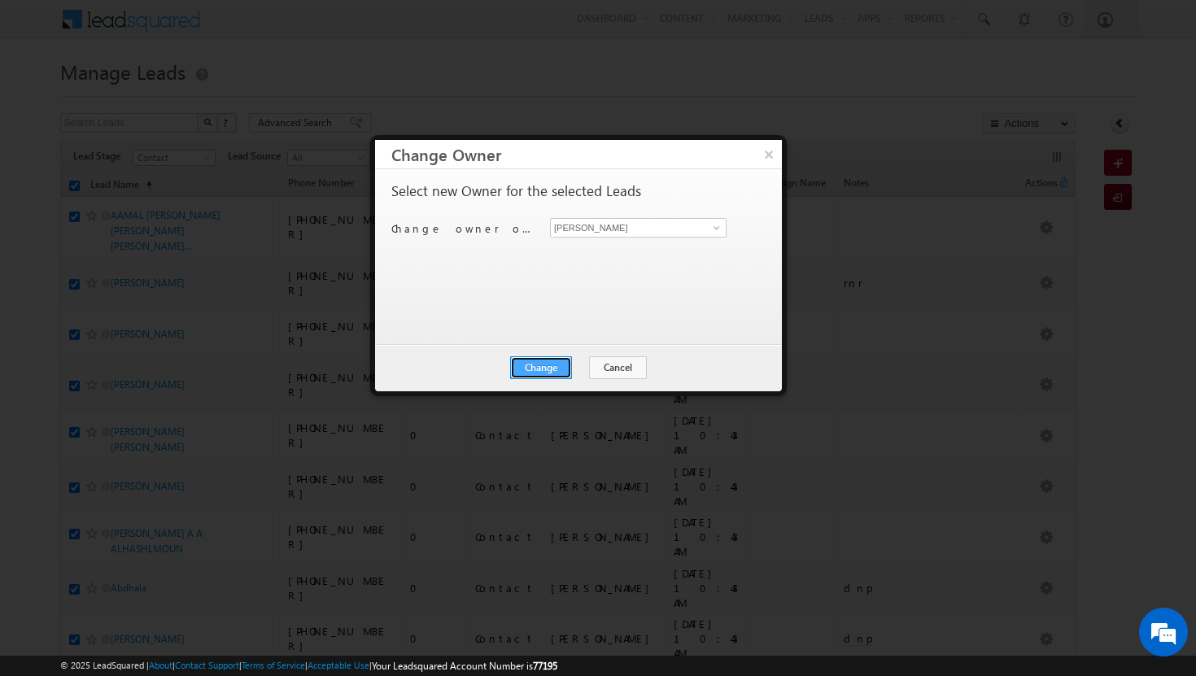
click at [552, 364] on button "Change" at bounding box center [541, 367] width 62 height 23
click at [576, 366] on button "Close" at bounding box center [581, 367] width 52 height 23
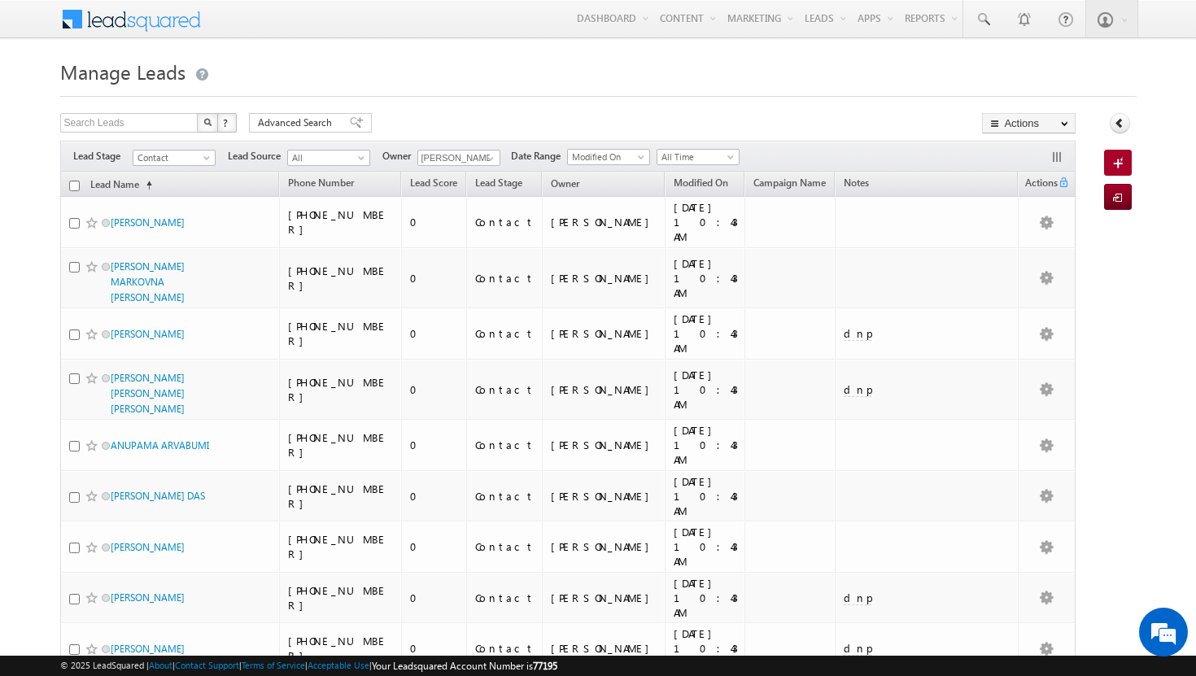
click at [73, 183] on input "checkbox" at bounding box center [74, 186] width 11 height 11
checkbox input "true"
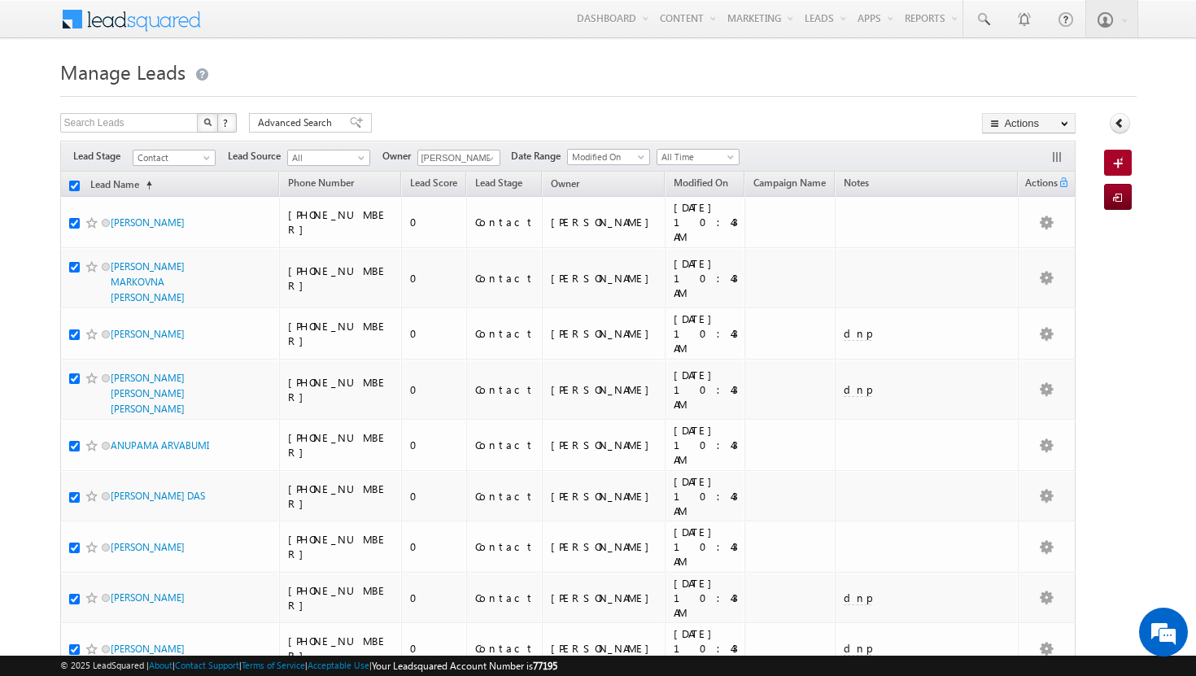
checkbox input "true"
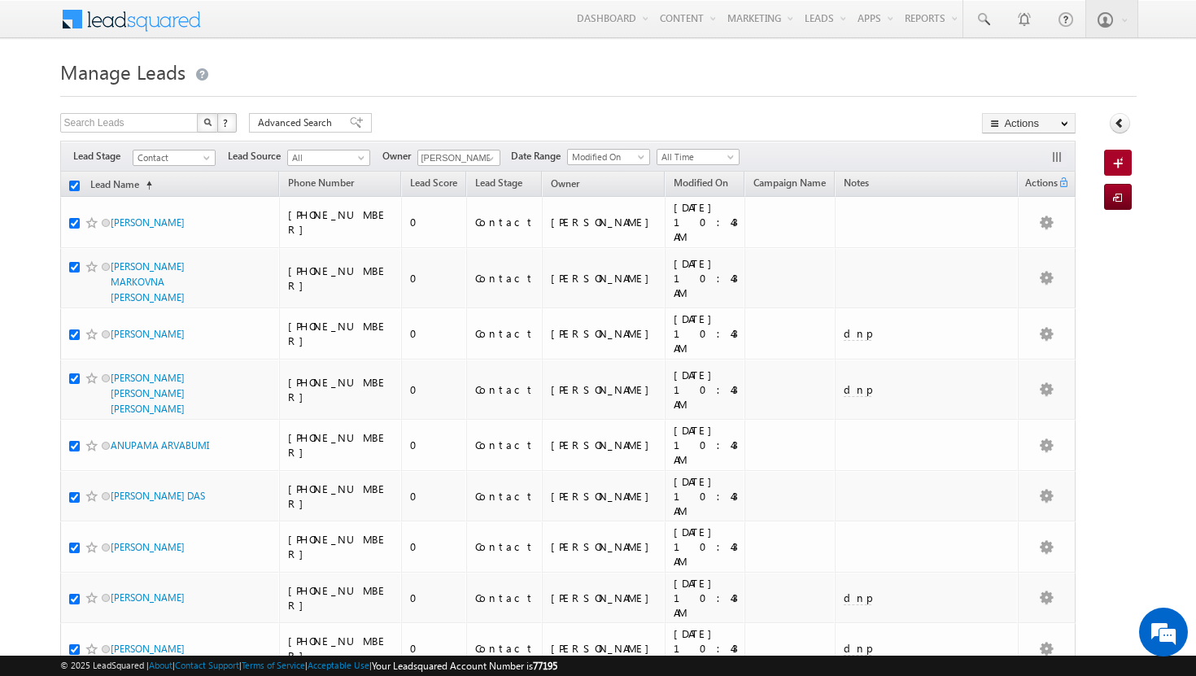
checkbox input "true"
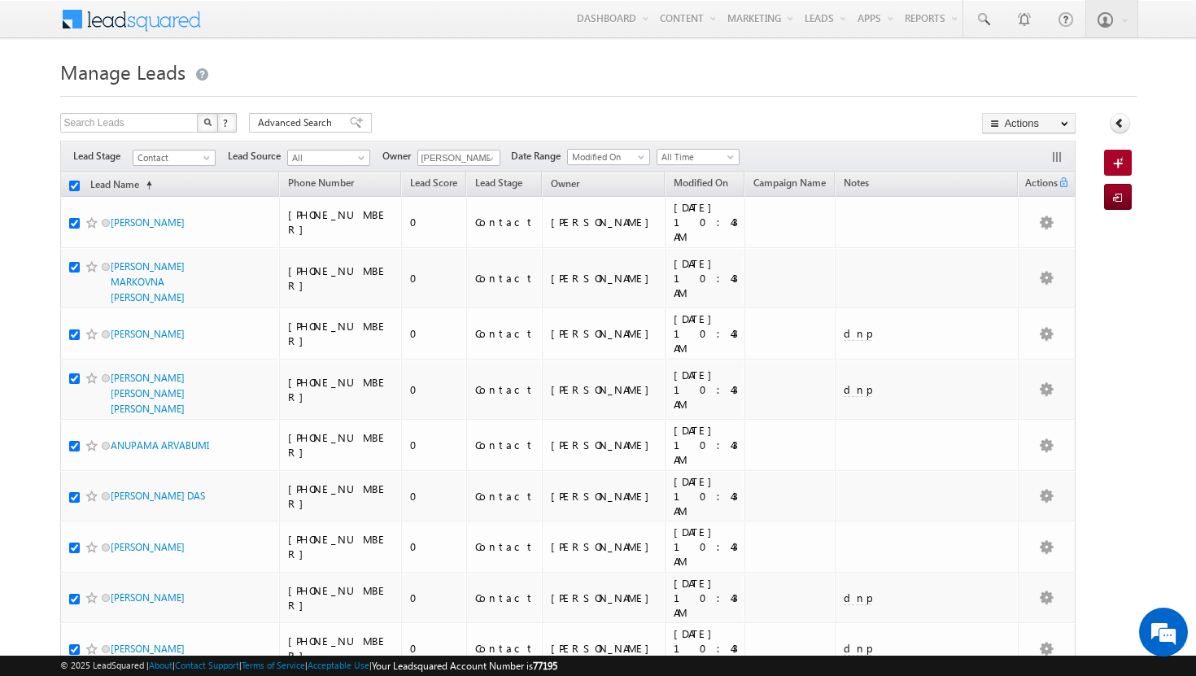
checkbox input "true"
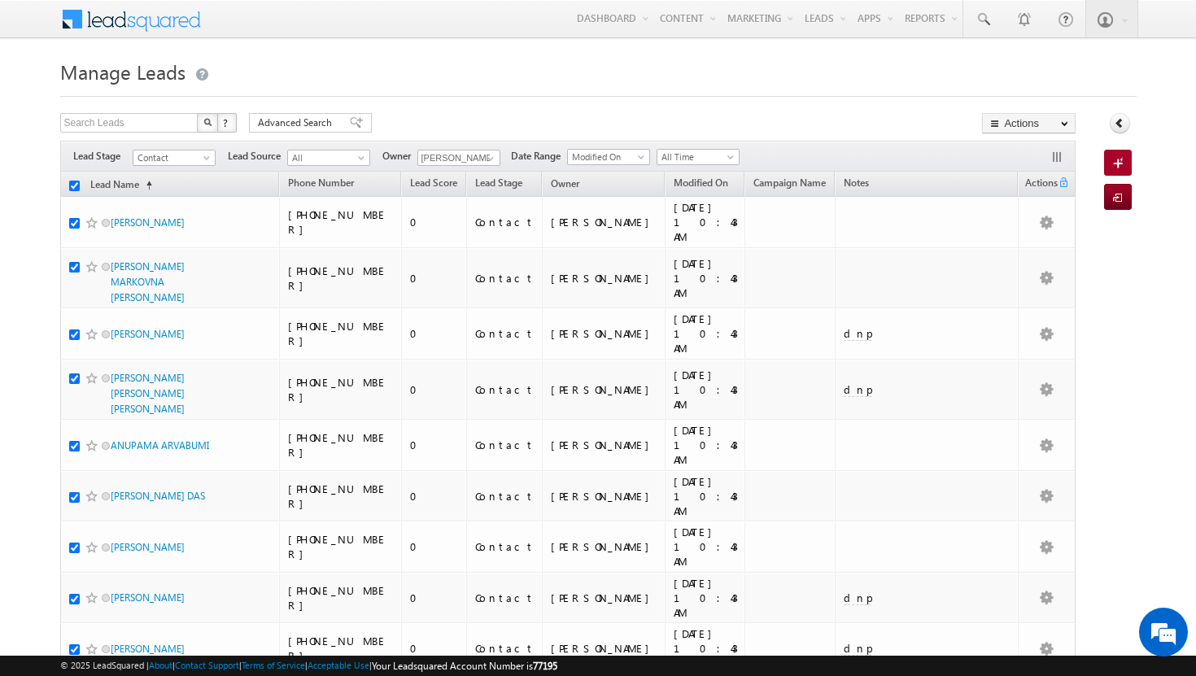
checkbox input "true"
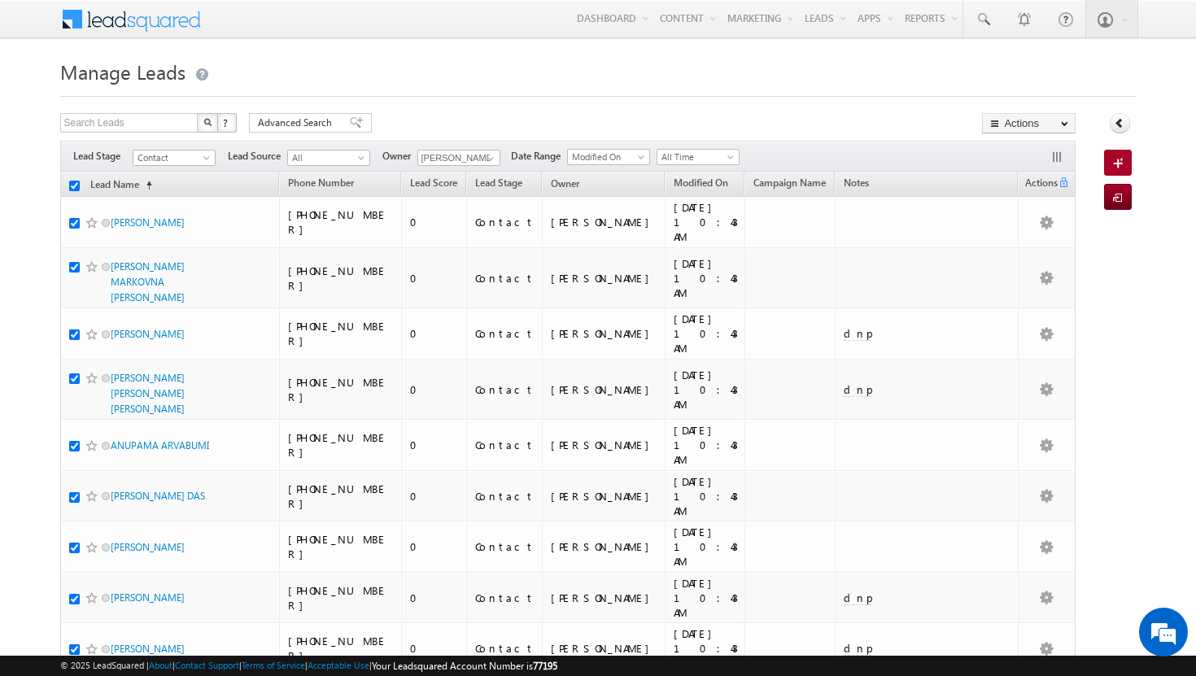
checkbox input "true"
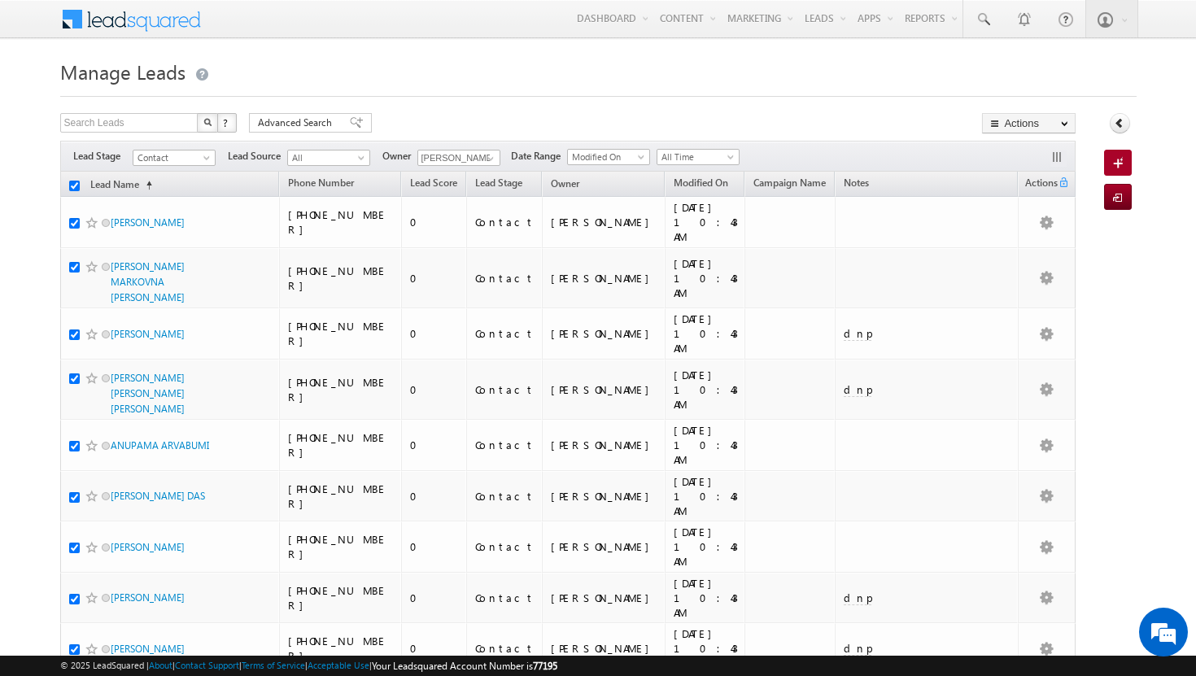
checkbox input "true"
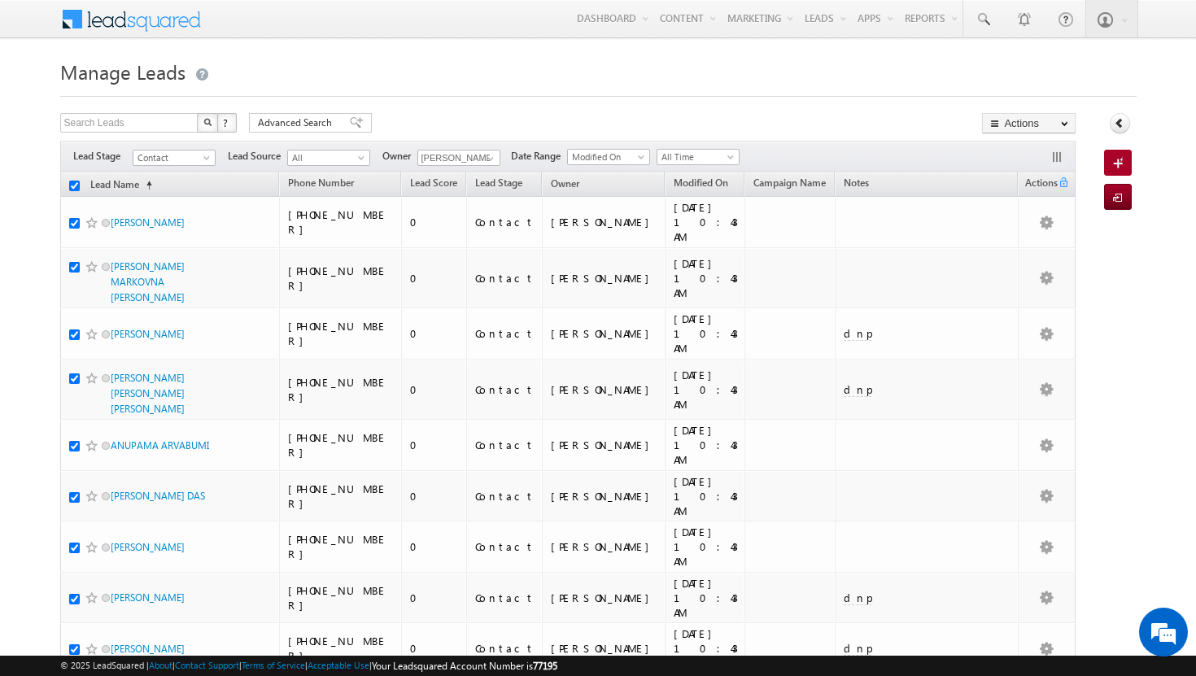
checkbox input "true"
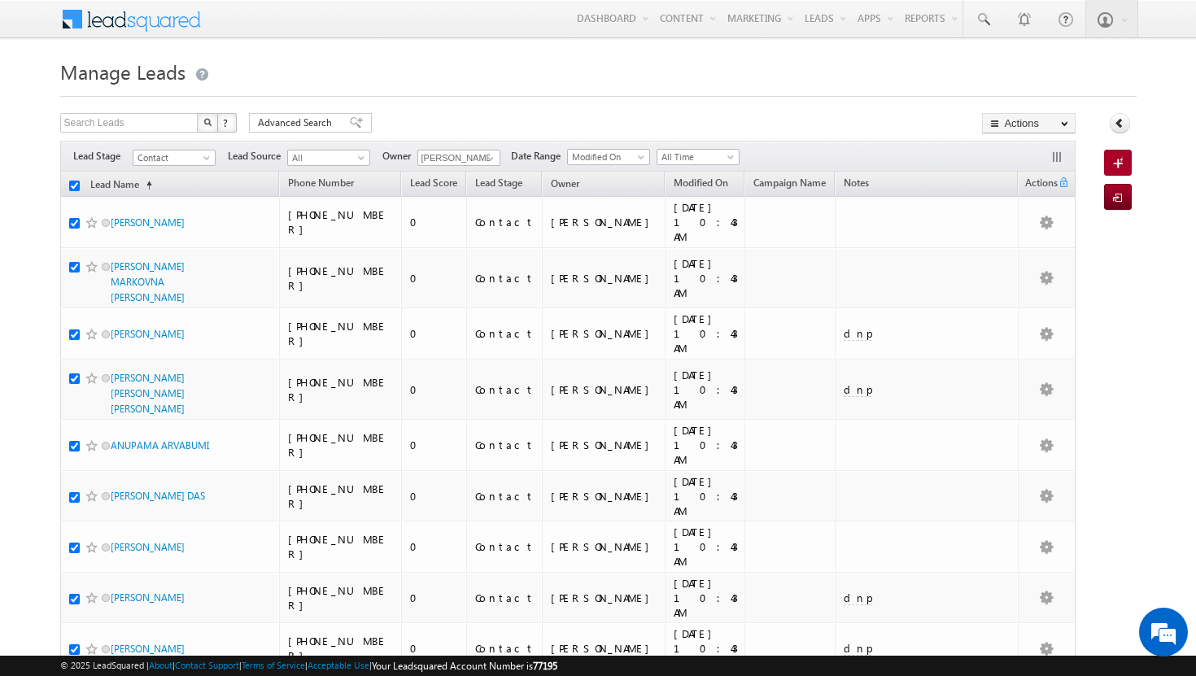
checkbox input "true"
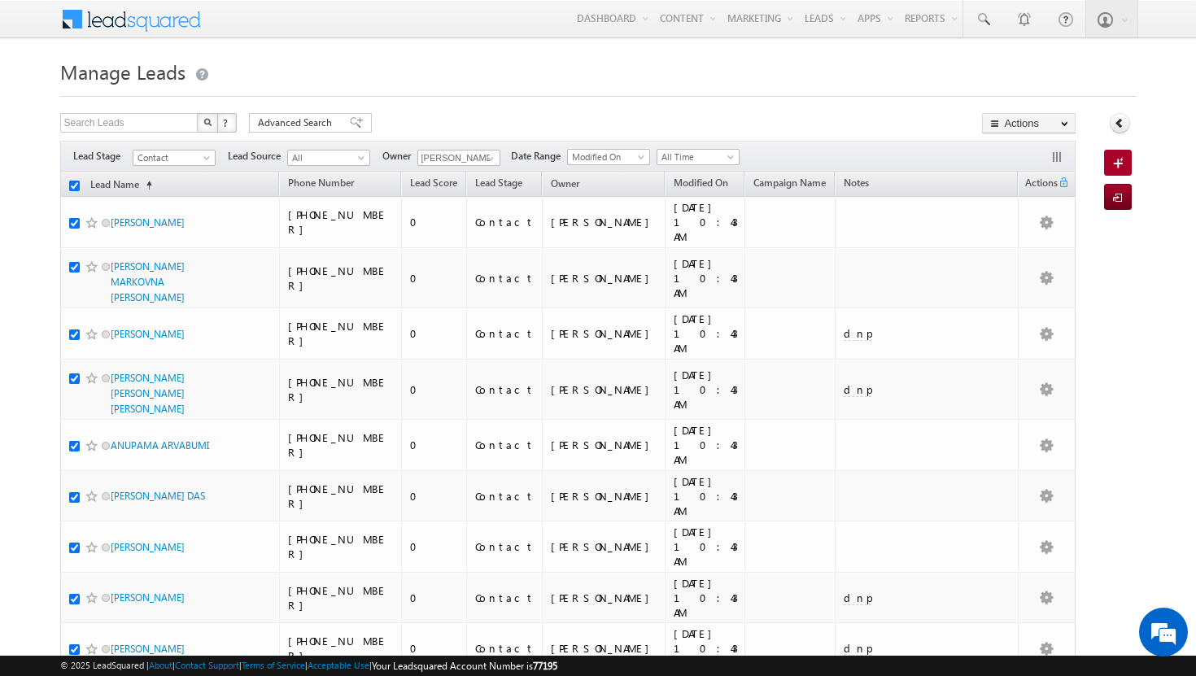
checkbox input "true"
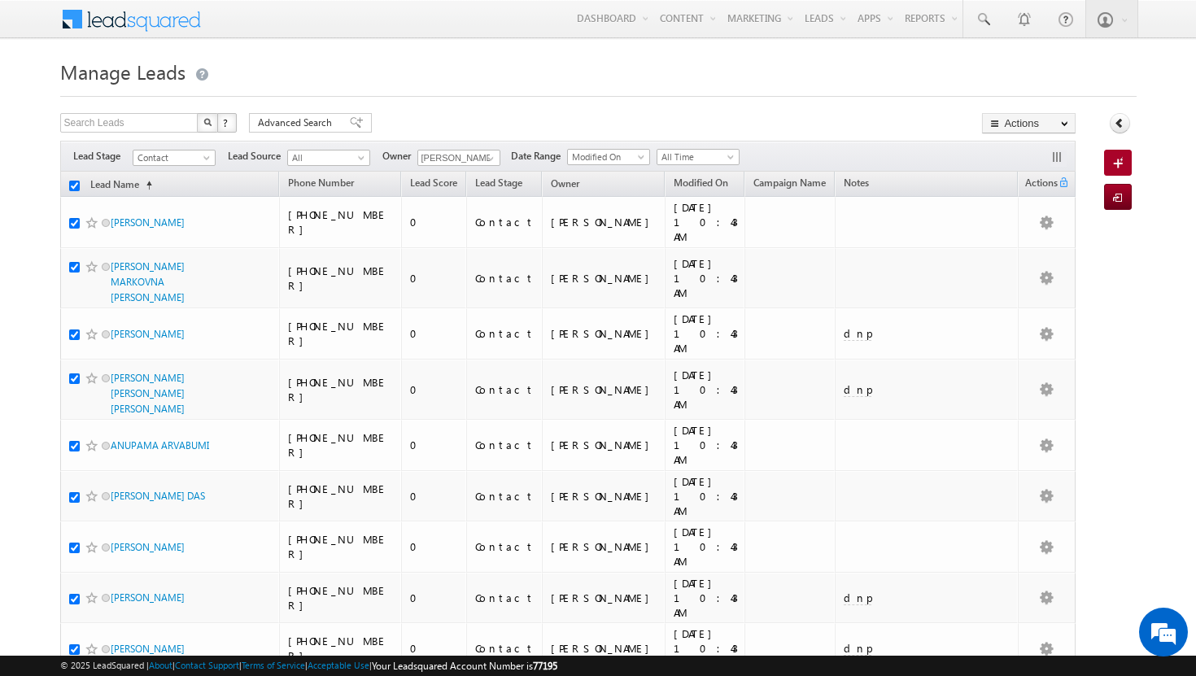
checkbox input "true"
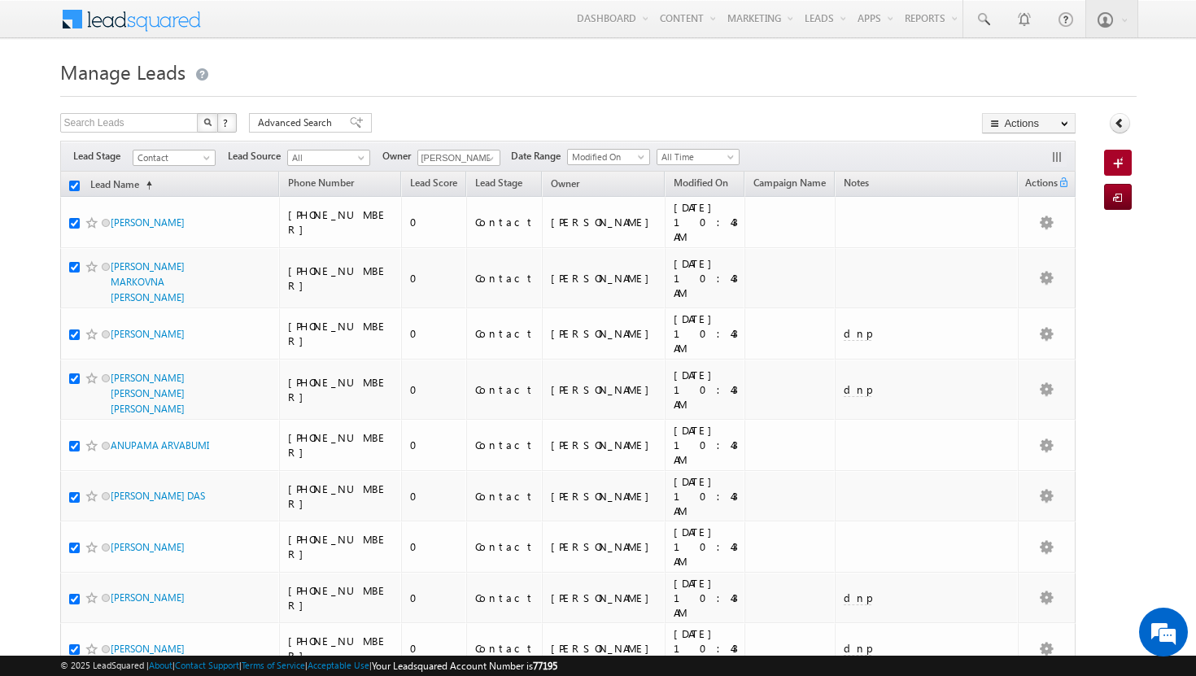
checkbox input "true"
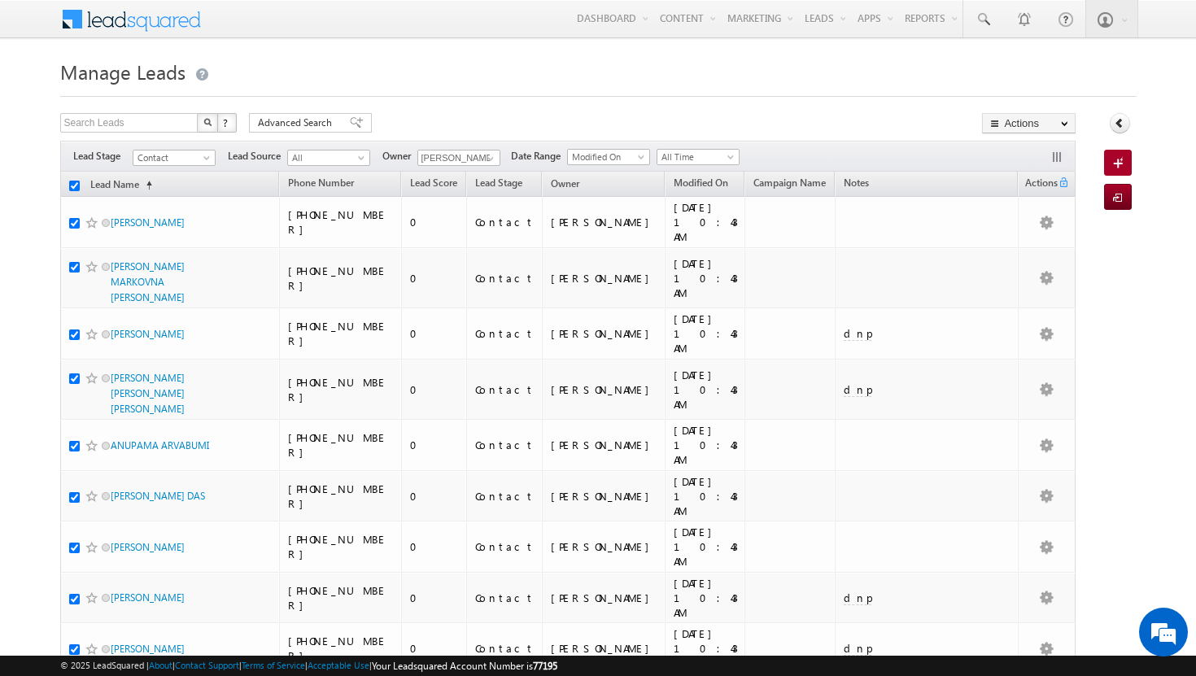
checkbox input "true"
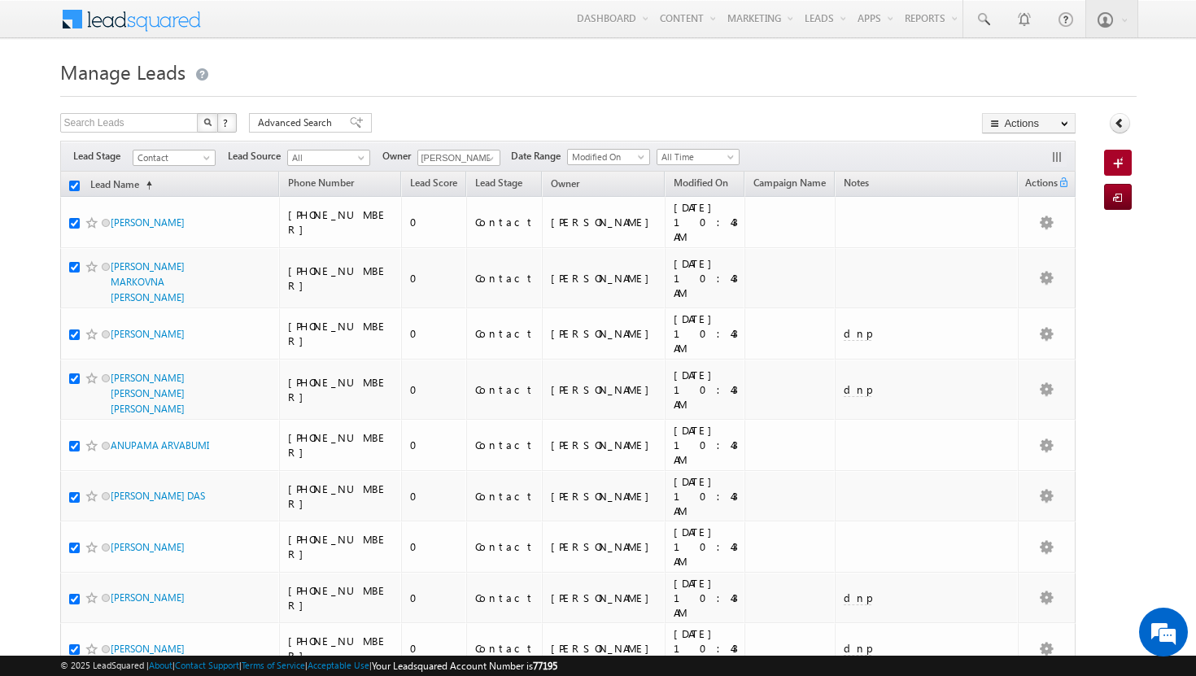
checkbox input "true"
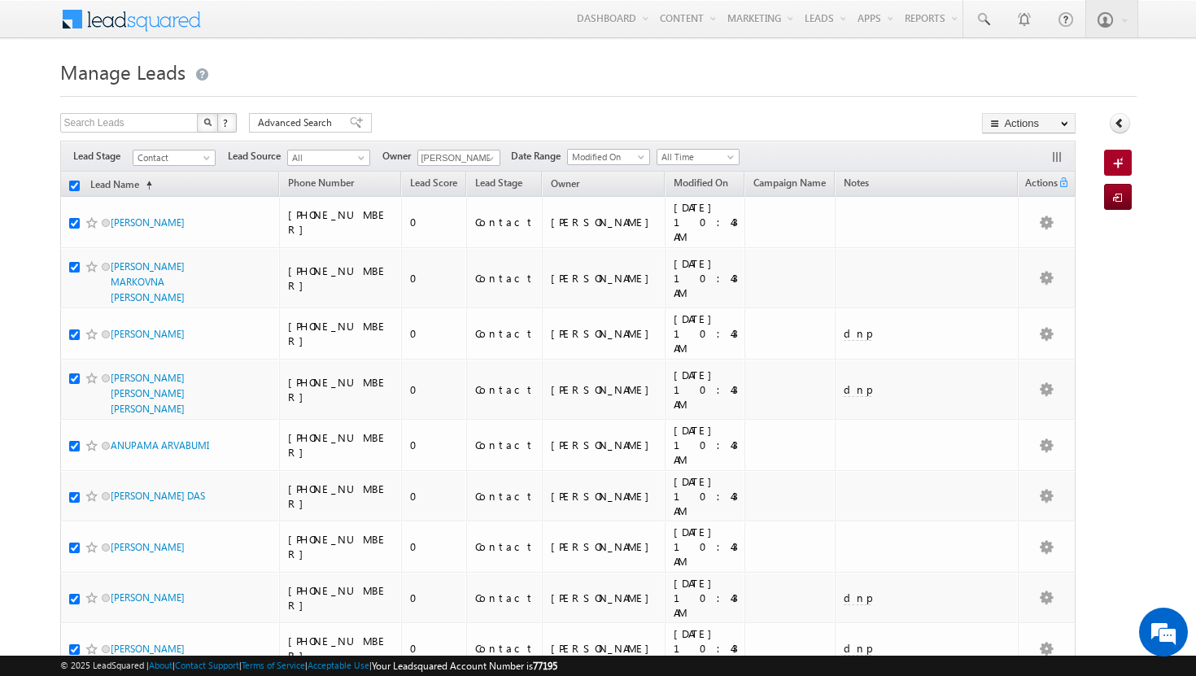
checkbox input "true"
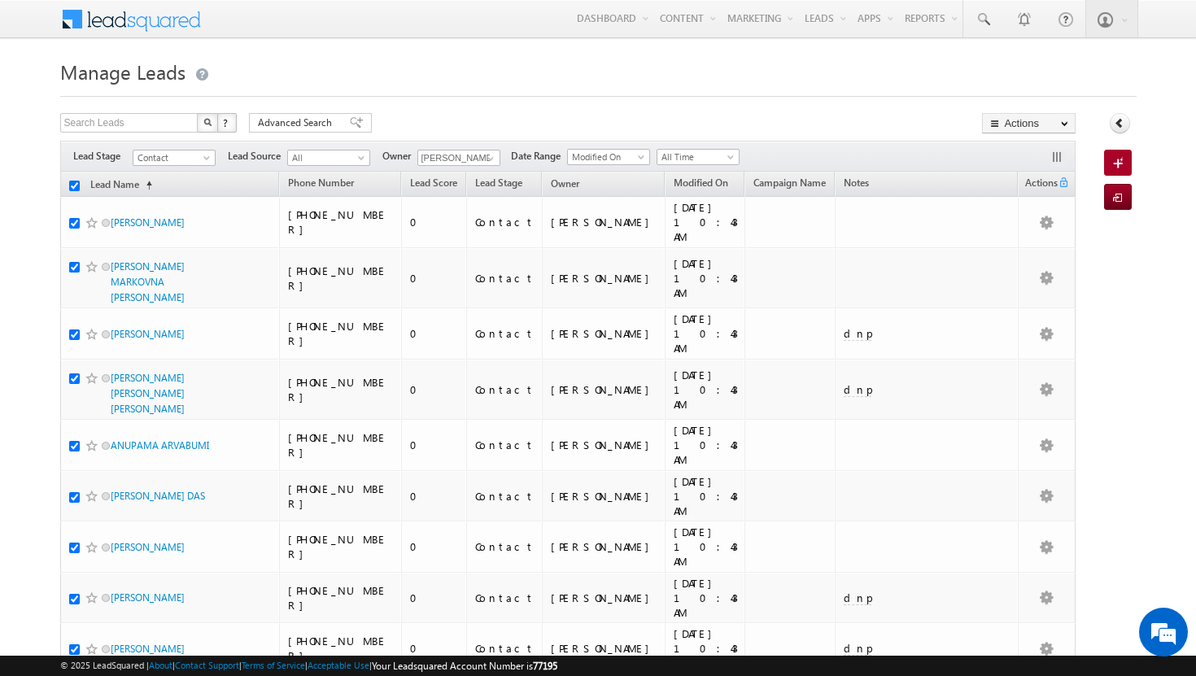
checkbox input "true"
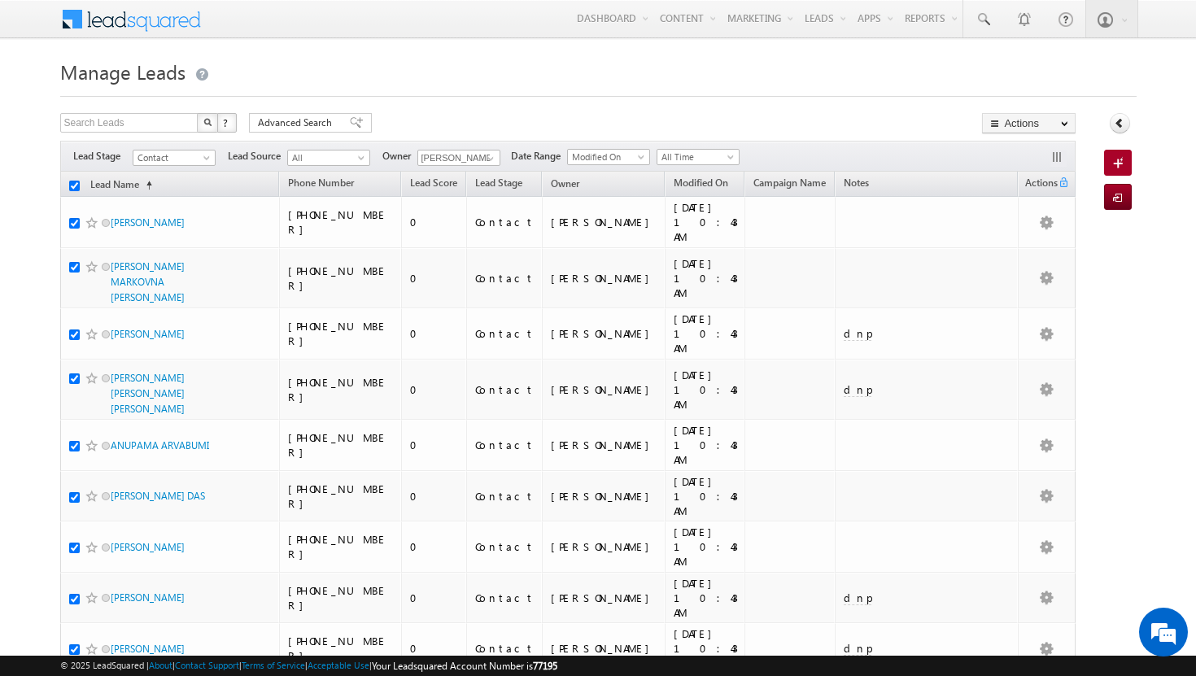
checkbox input "true"
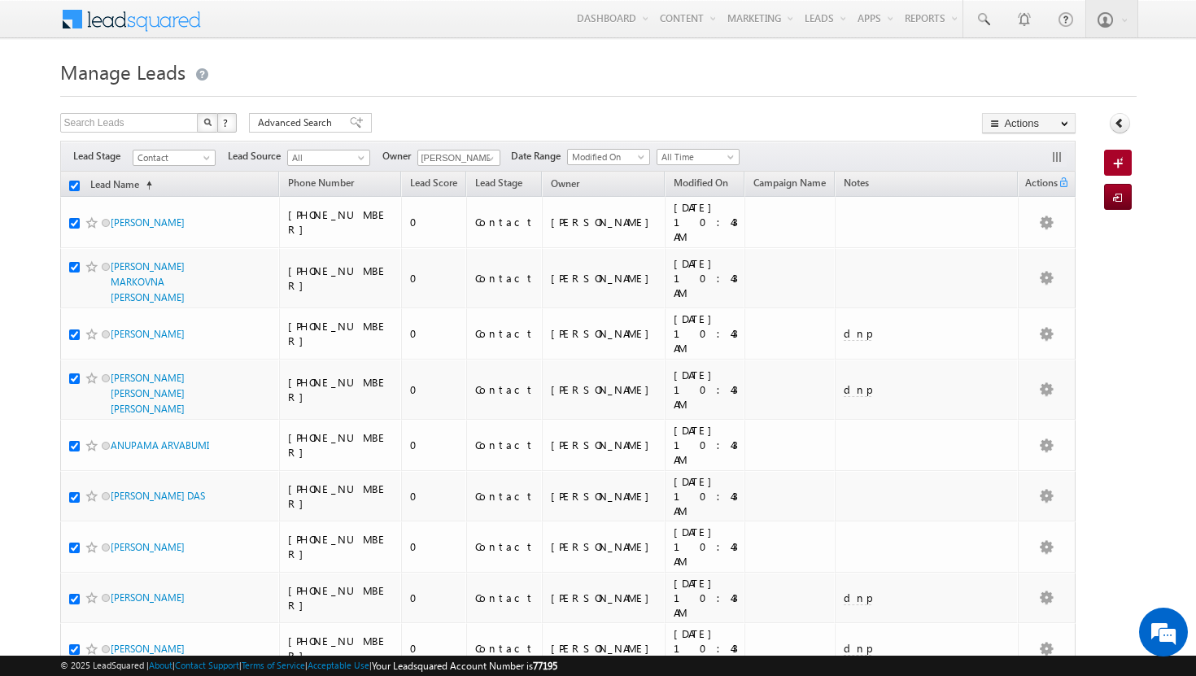
checkbox input "true"
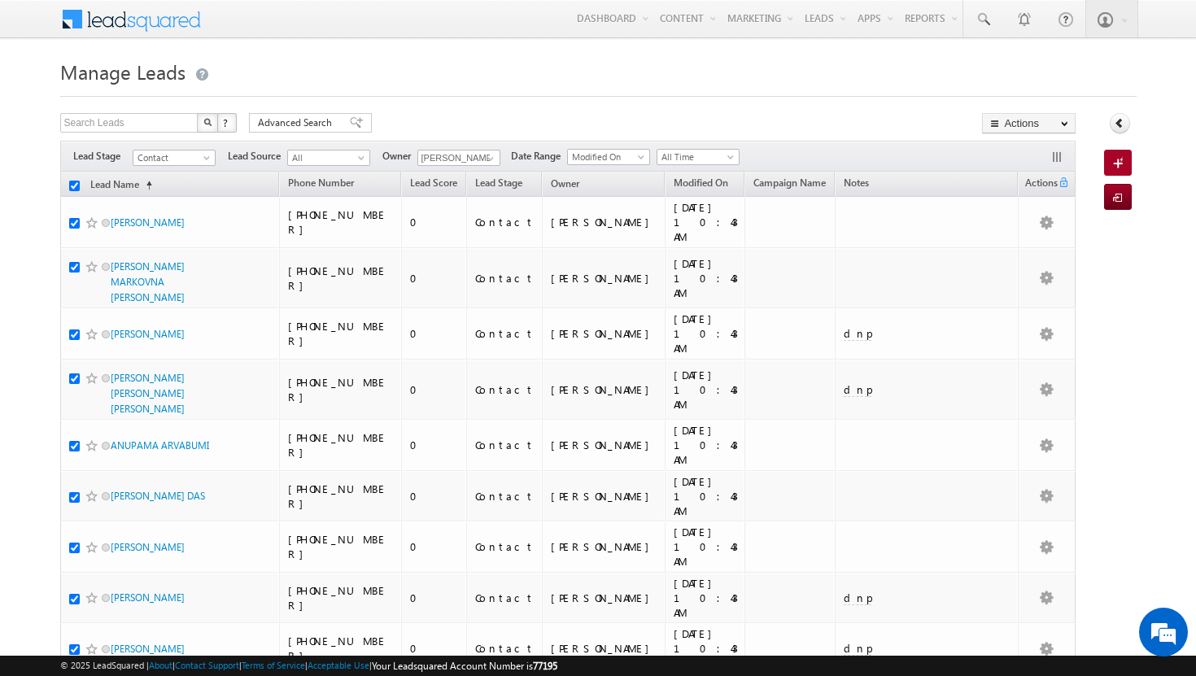
checkbox input "true"
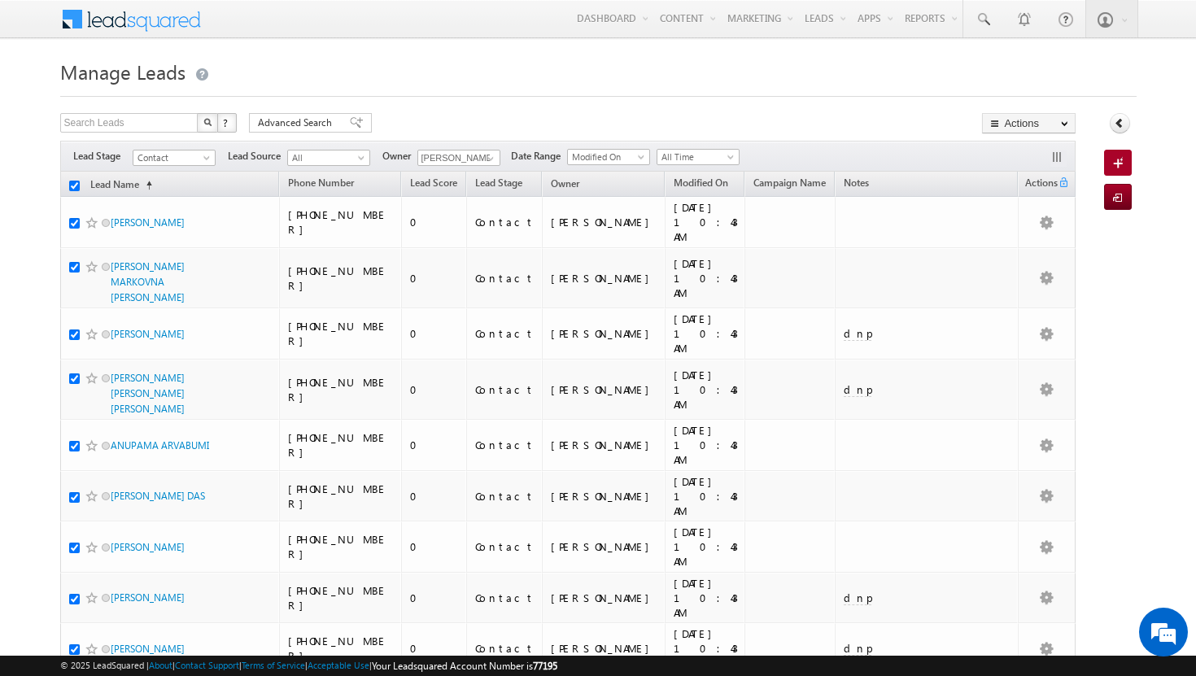
checkbox input "true"
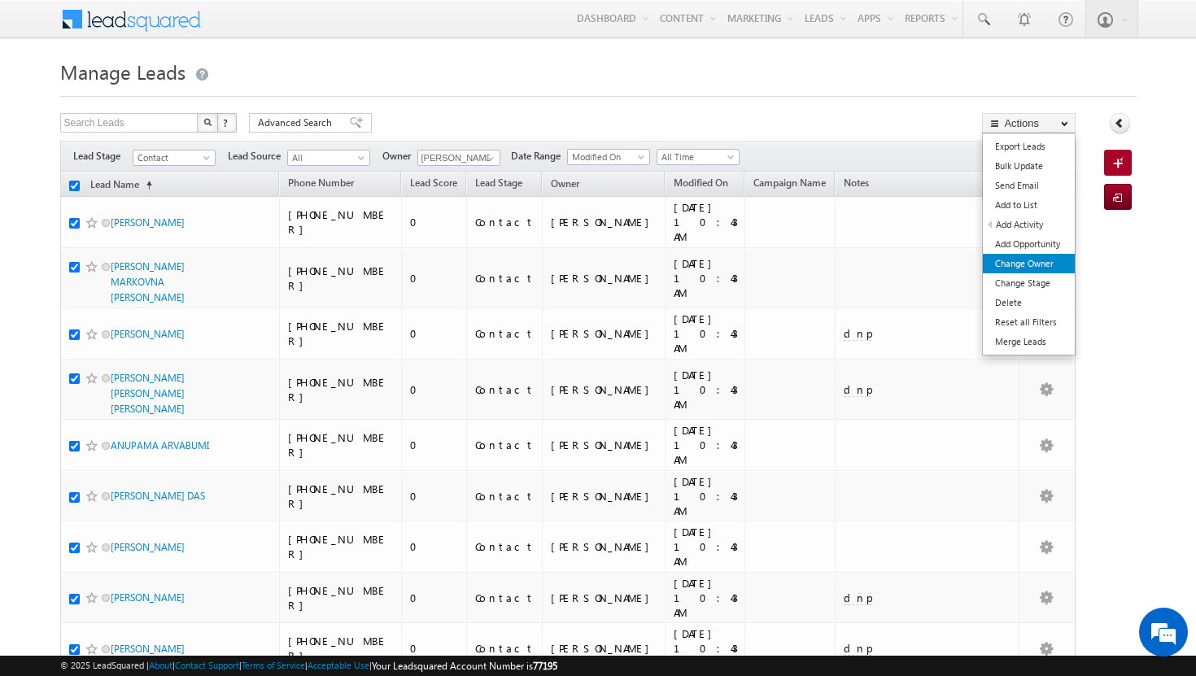
click at [1042, 260] on link "Change Owner" at bounding box center [1029, 264] width 92 height 20
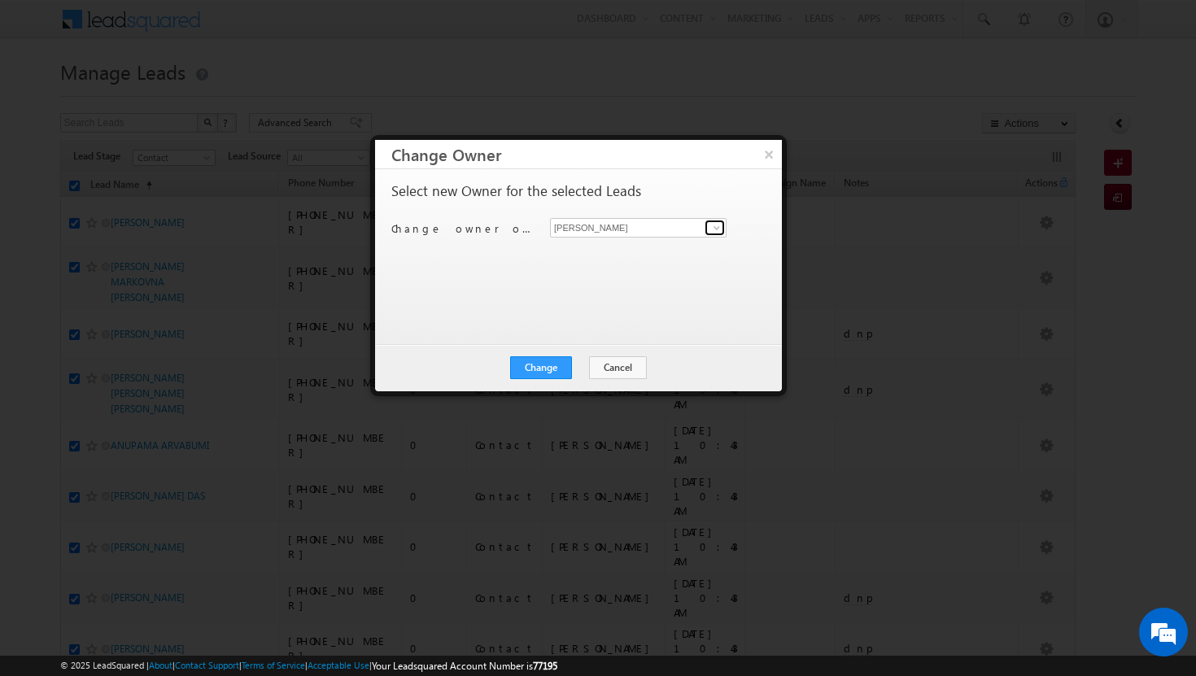
click at [720, 226] on span at bounding box center [716, 227] width 13 height 13
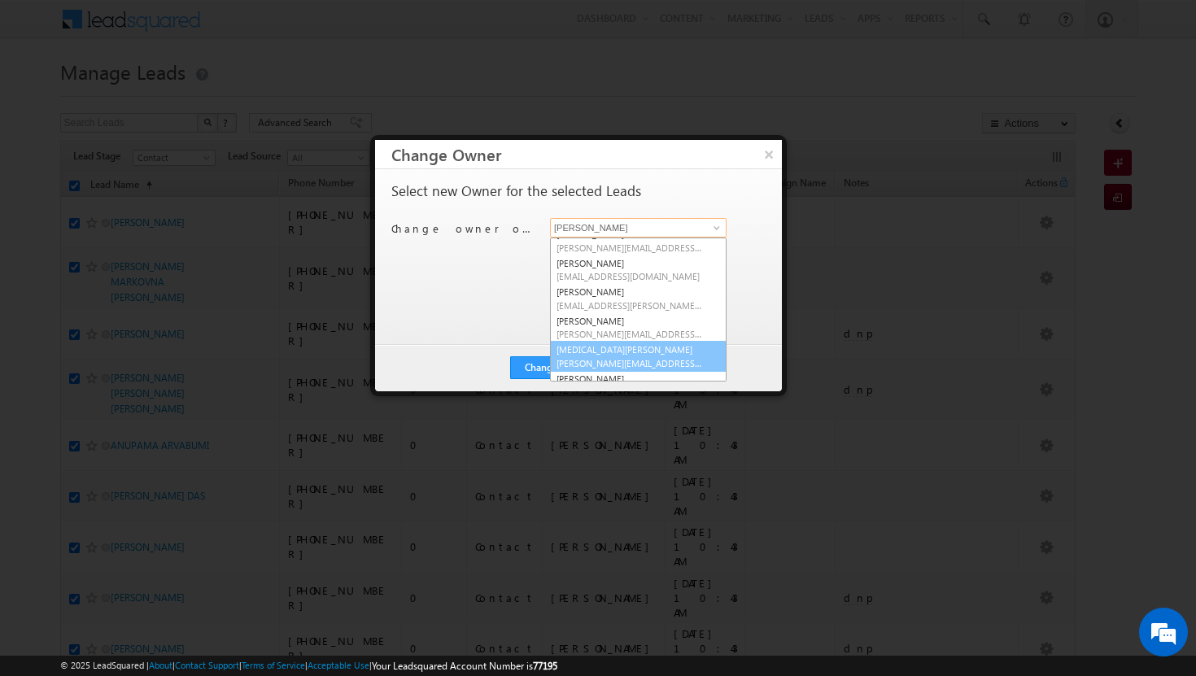
scroll to position [146, 0]
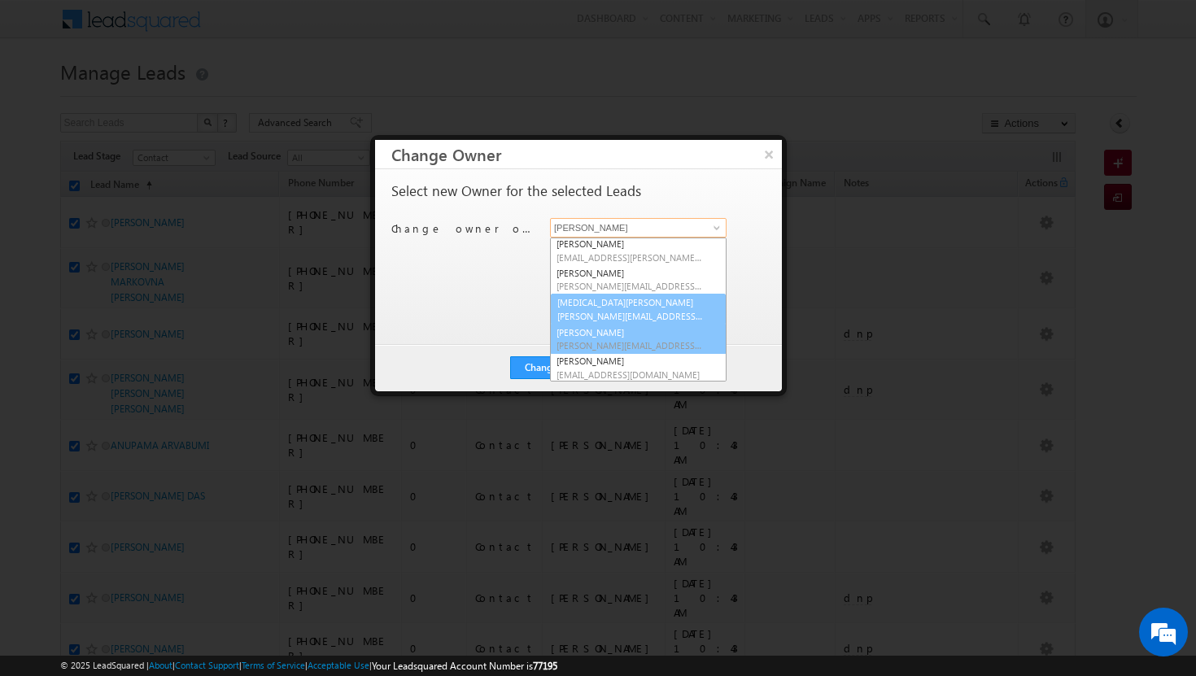
click at [594, 342] on span "[PERSON_NAME][EMAIL_ADDRESS][DOMAIN_NAME]" at bounding box center [629, 345] width 146 height 12
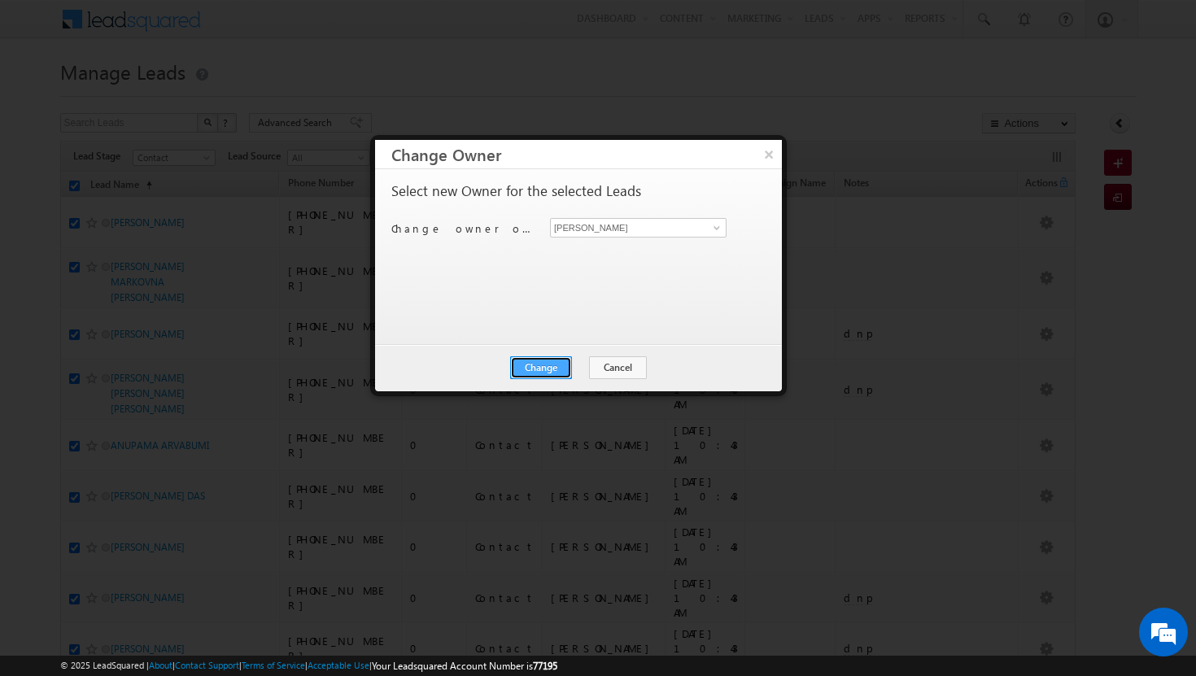
click at [549, 369] on button "Change" at bounding box center [541, 367] width 62 height 23
click at [587, 366] on button "Close" at bounding box center [581, 367] width 52 height 23
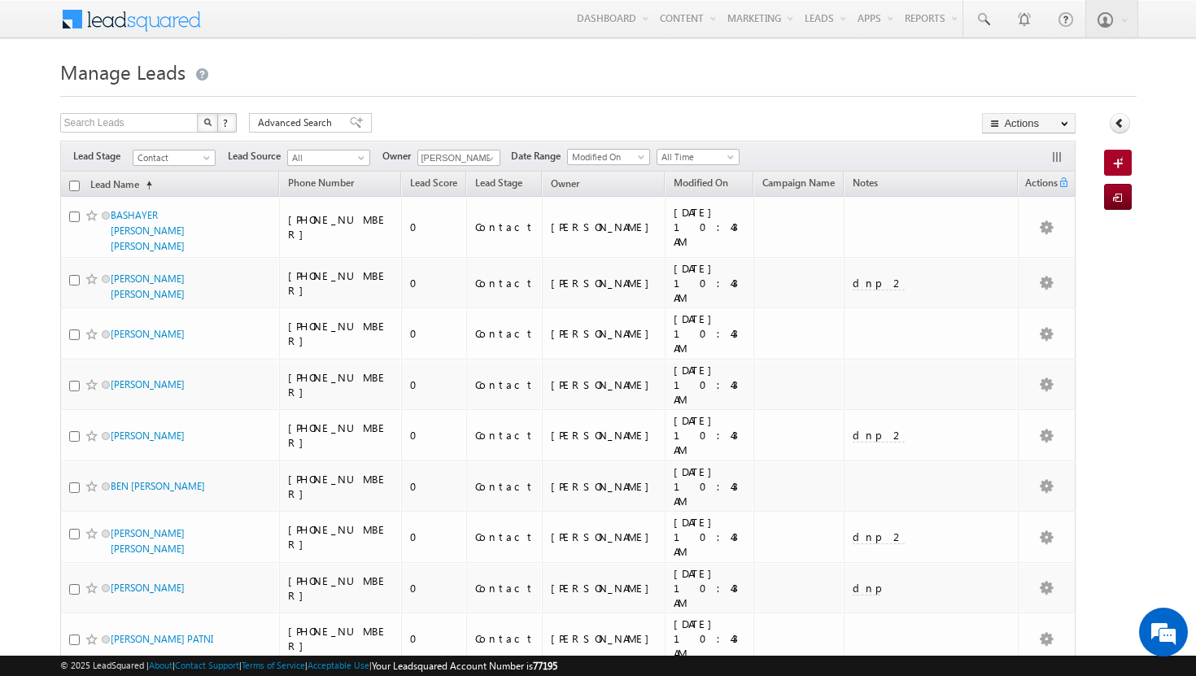
click at [76, 185] on input "checkbox" at bounding box center [74, 186] width 11 height 11
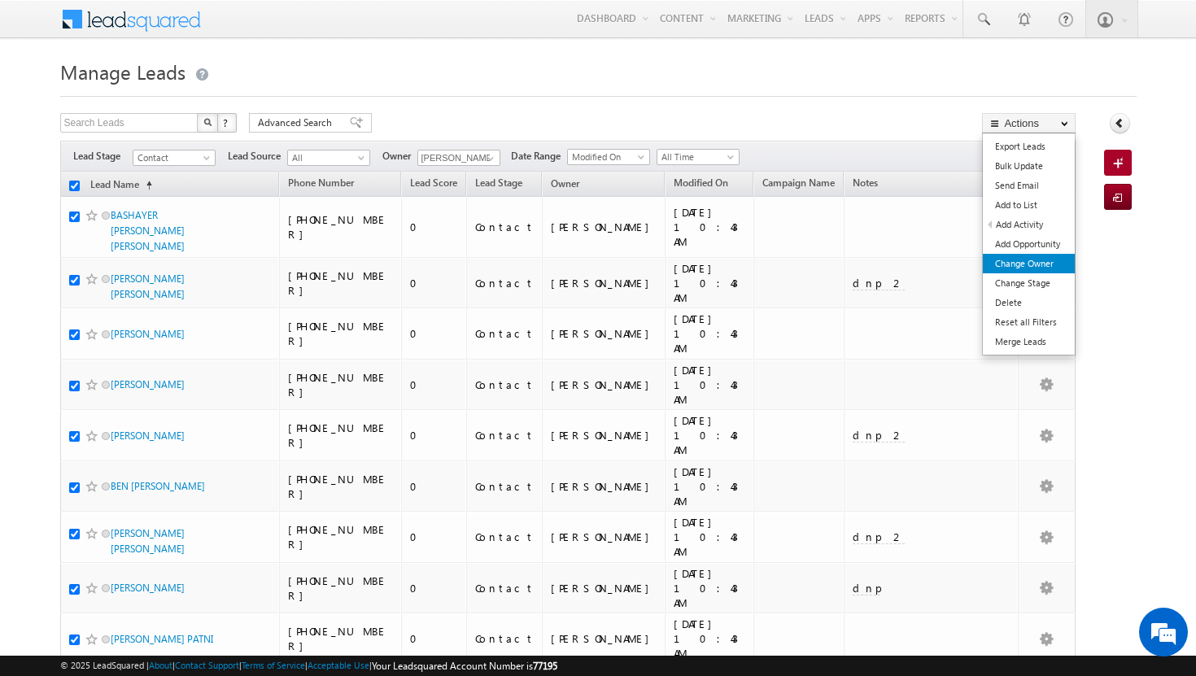
click at [1049, 261] on link "Change Owner" at bounding box center [1029, 264] width 92 height 20
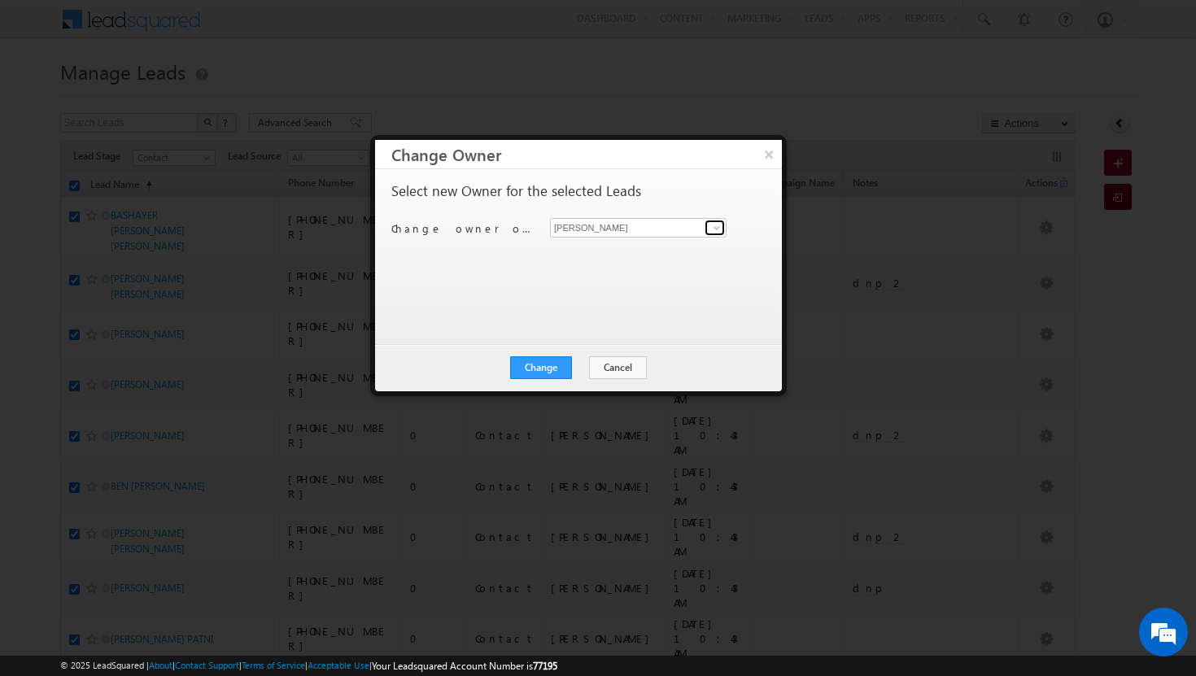
click at [717, 225] on span at bounding box center [716, 227] width 13 height 13
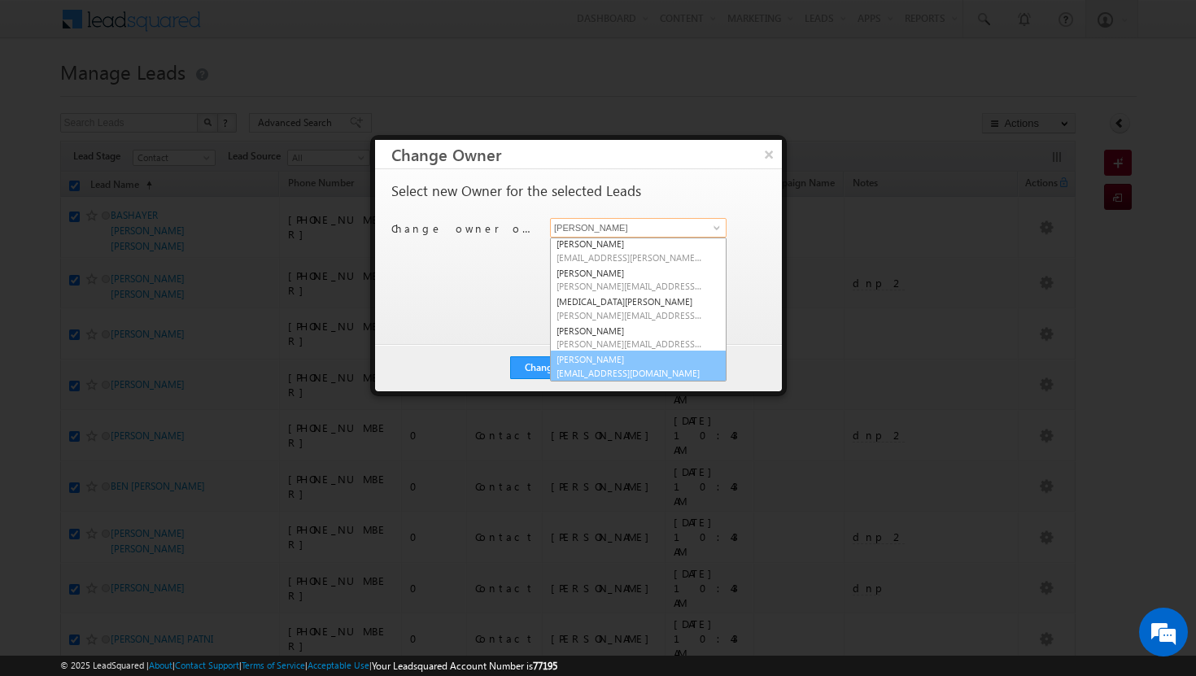
scroll to position [147, 0]
click at [647, 357] on link "[PERSON_NAME] [PERSON_NAME][EMAIL_ADDRESS][DOMAIN_NAME]" at bounding box center [638, 365] width 177 height 31
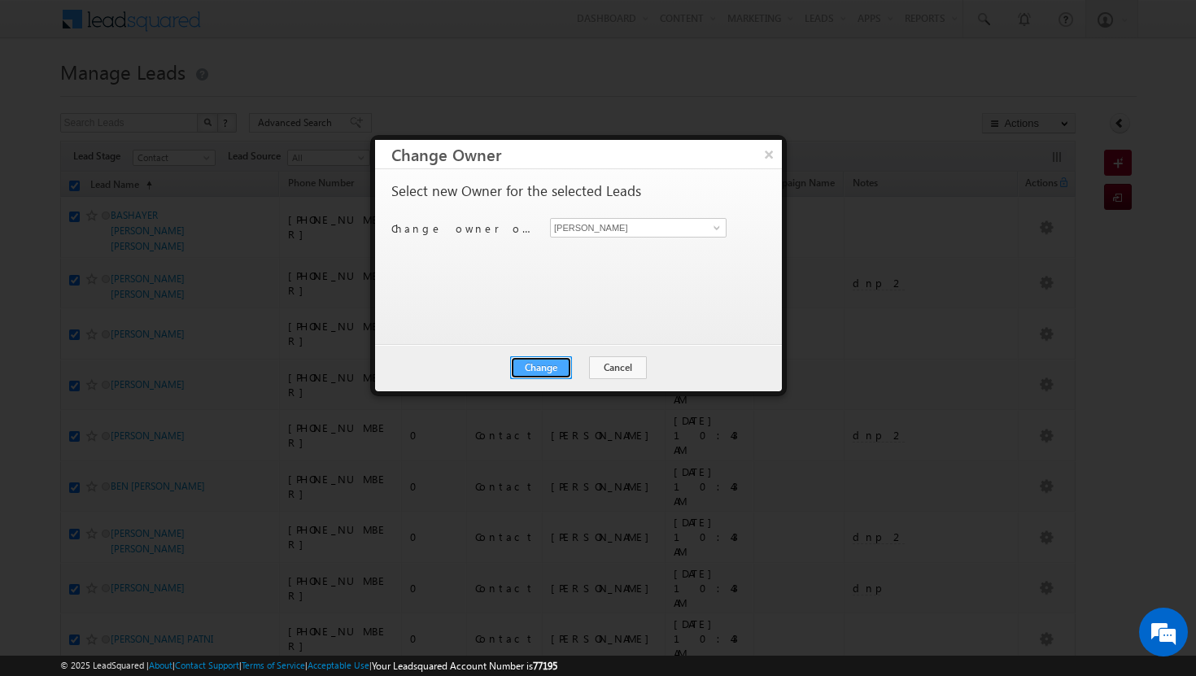
click at [534, 368] on button "Change" at bounding box center [541, 367] width 62 height 23
click at [573, 368] on button "Close" at bounding box center [581, 367] width 52 height 23
